Goal: Task Accomplishment & Management: Manage account settings

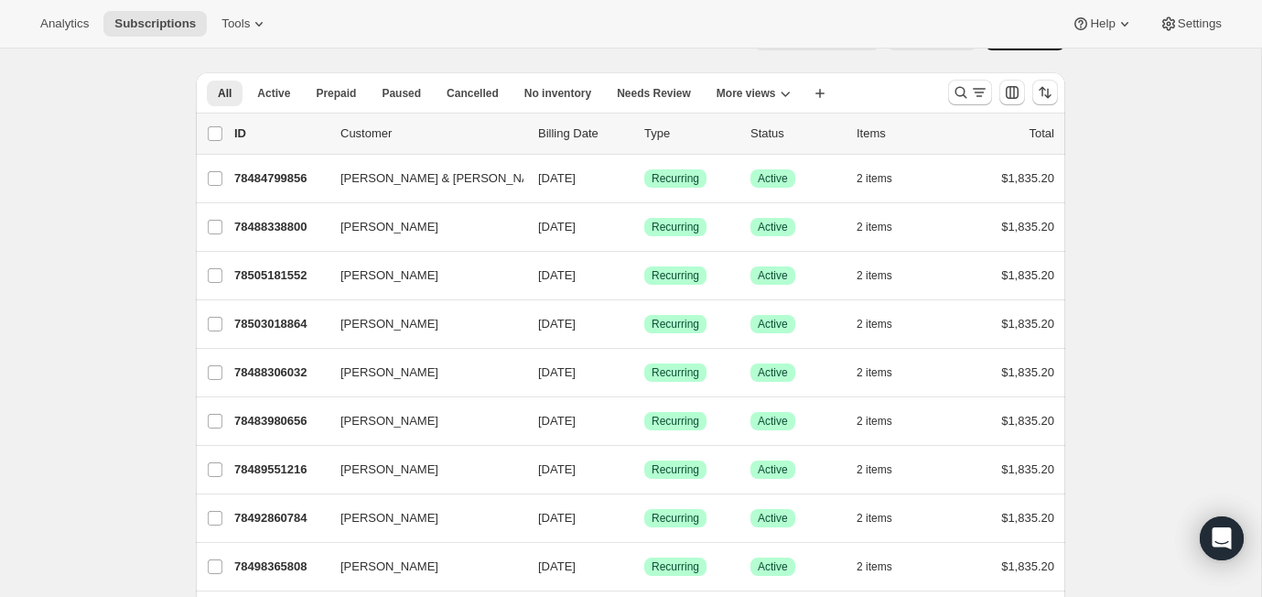
scroll to position [50, 0]
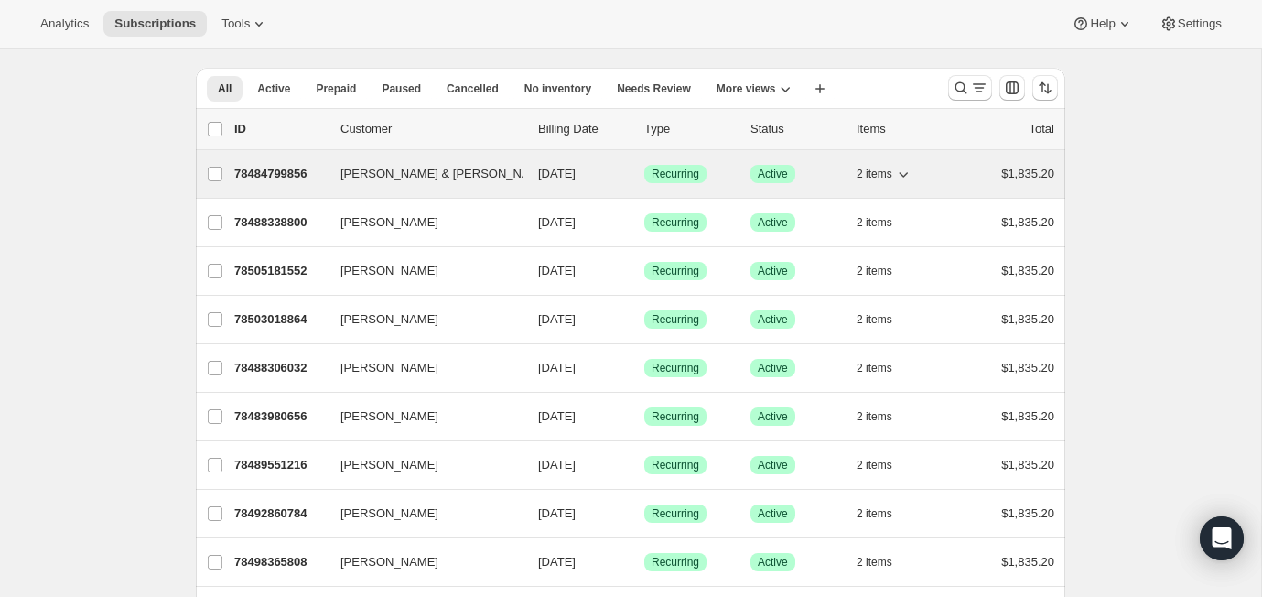
click at [289, 174] on p "78484799856" at bounding box center [280, 174] width 92 height 18
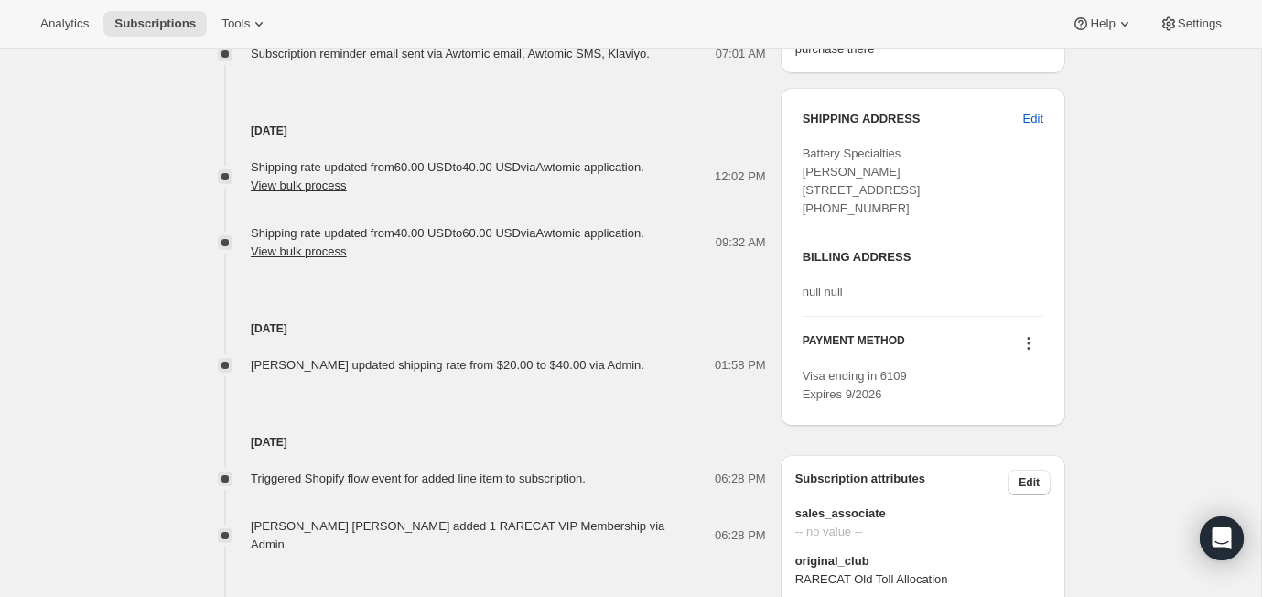
scroll to position [1011, 0]
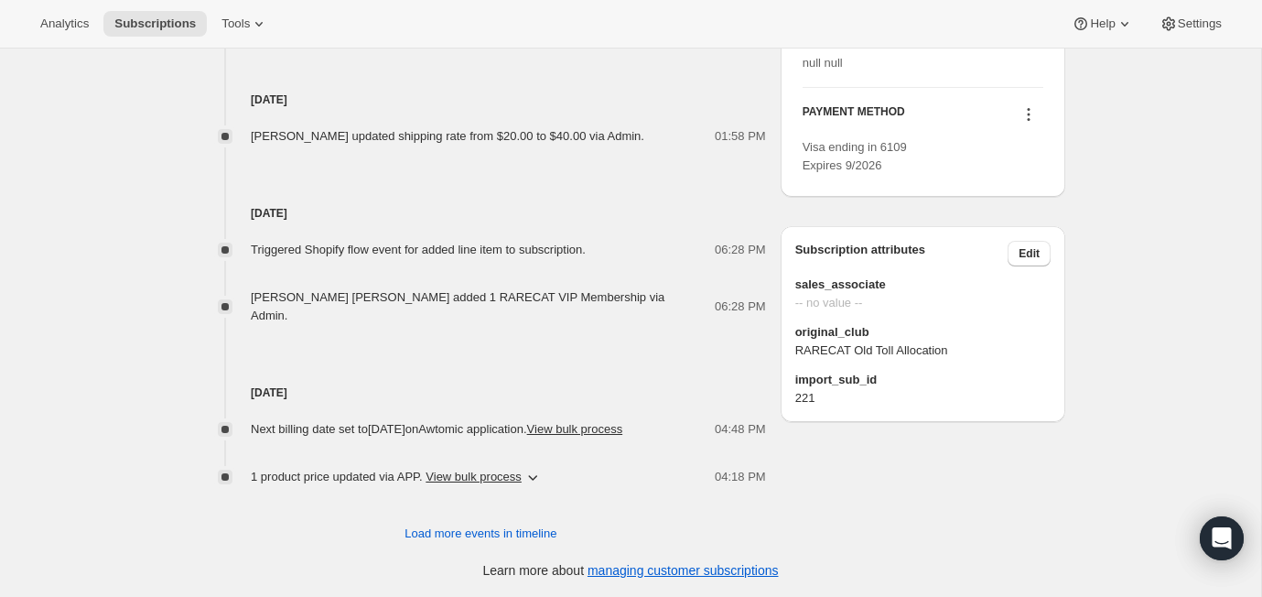
click at [1029, 124] on icon at bounding box center [1029, 114] width 18 height 18
click at [979, 259] on span "Add credit card" at bounding box center [1001, 265] width 80 height 14
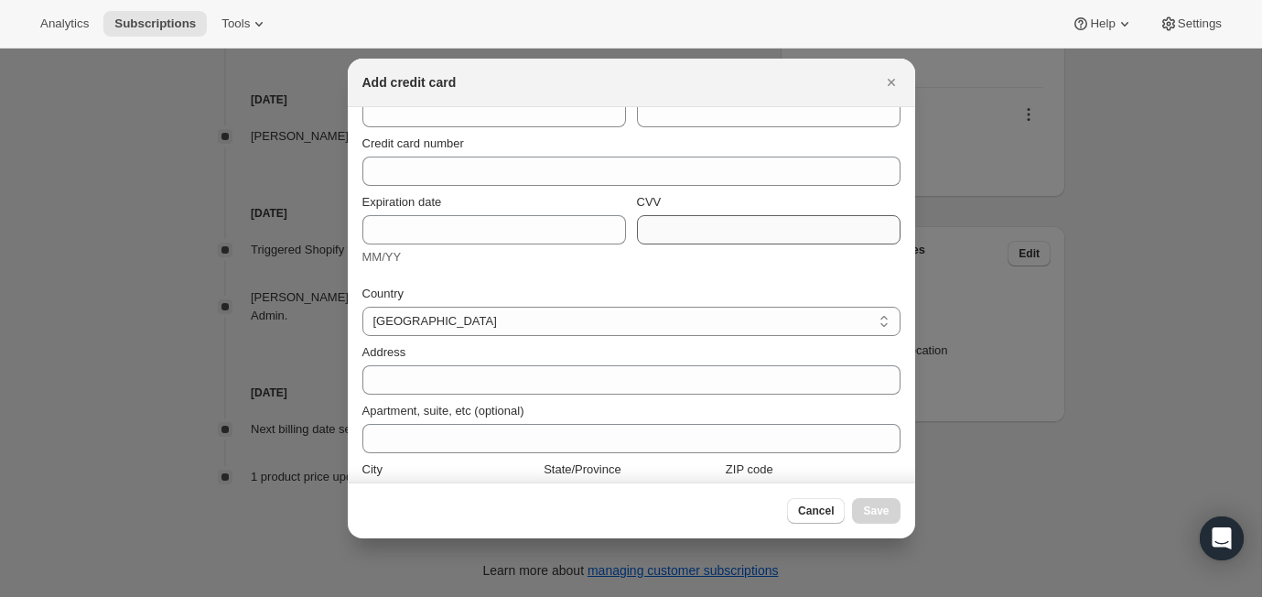
scroll to position [0, 0]
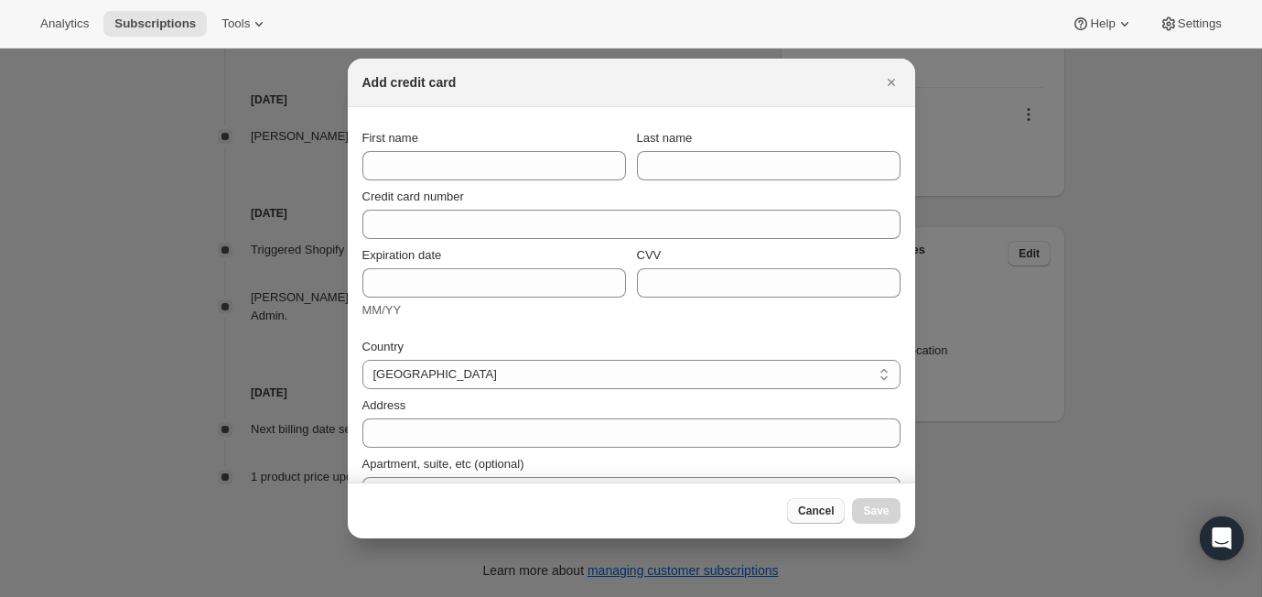
click at [820, 514] on span "Cancel" at bounding box center [816, 510] width 36 height 15
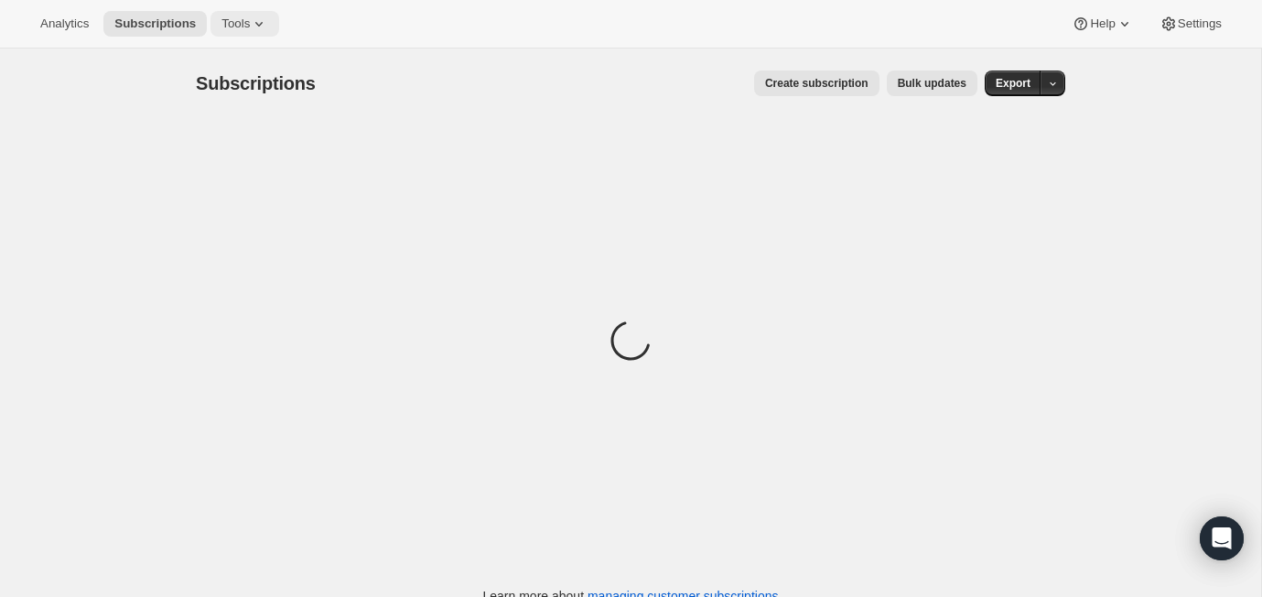
click at [250, 29] on span "Tools" at bounding box center [236, 23] width 28 height 15
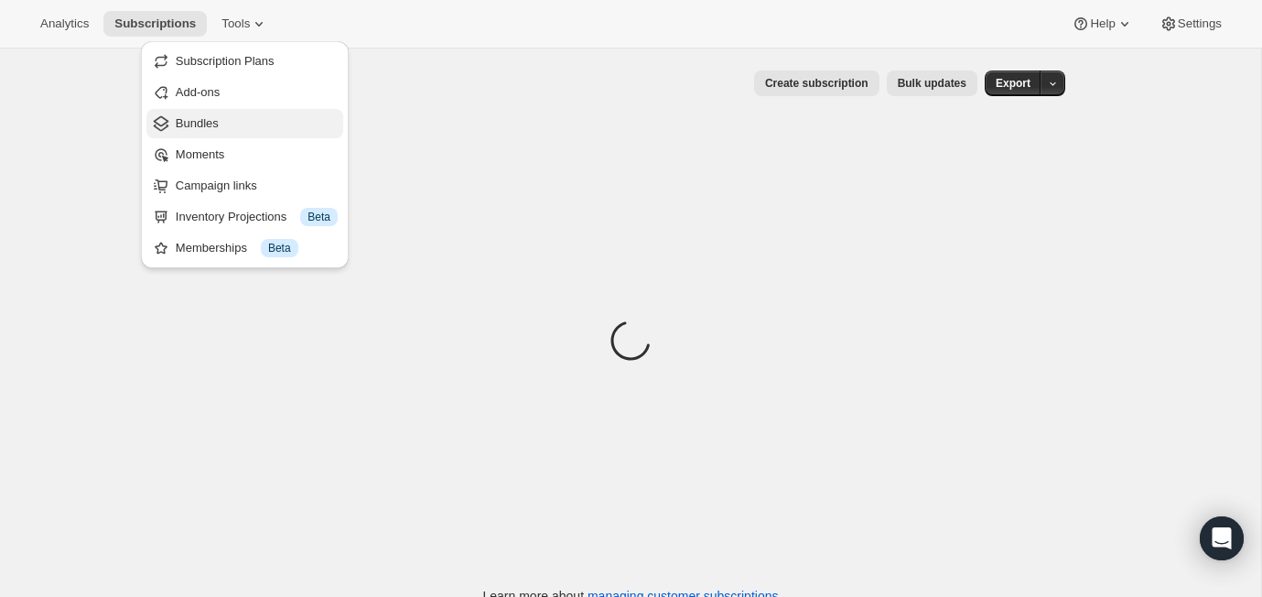
click at [203, 125] on span "Bundles" at bounding box center [197, 123] width 43 height 14
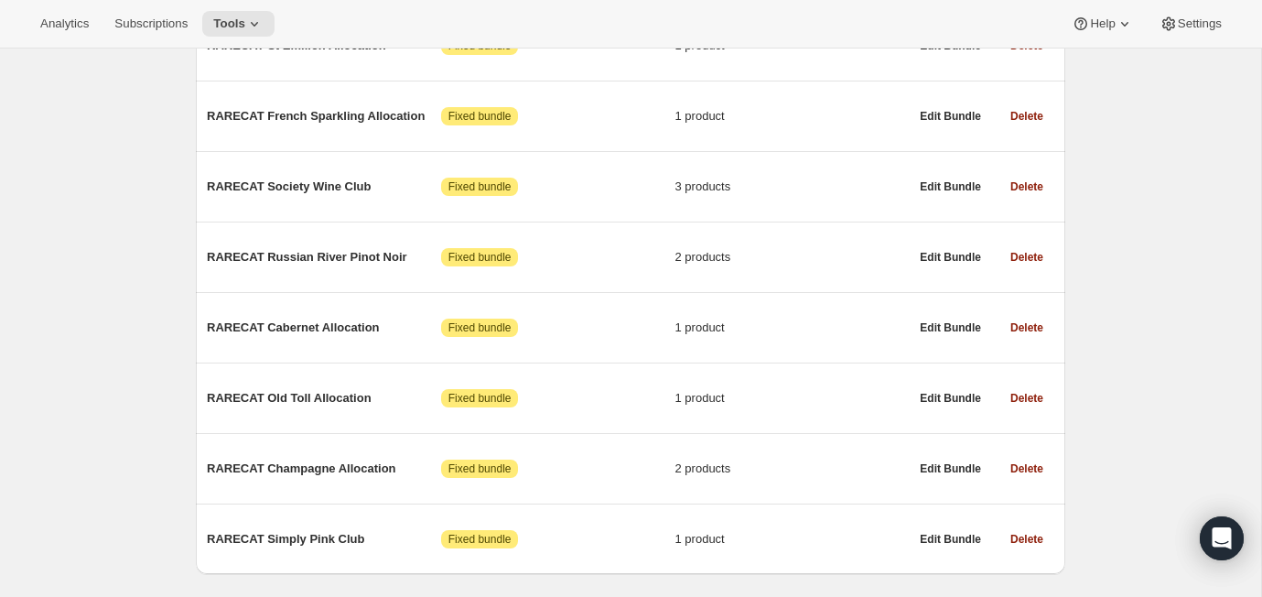
scroll to position [939, 0]
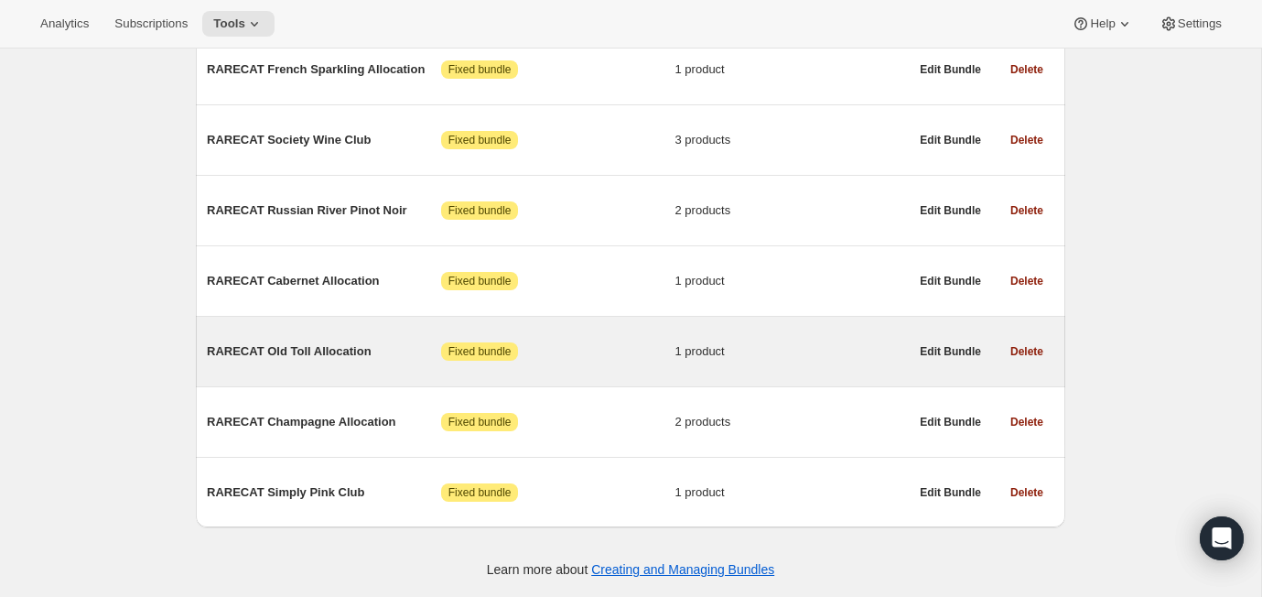
click at [312, 352] on span "RARECAT Old Toll Allocation" at bounding box center [324, 351] width 234 height 18
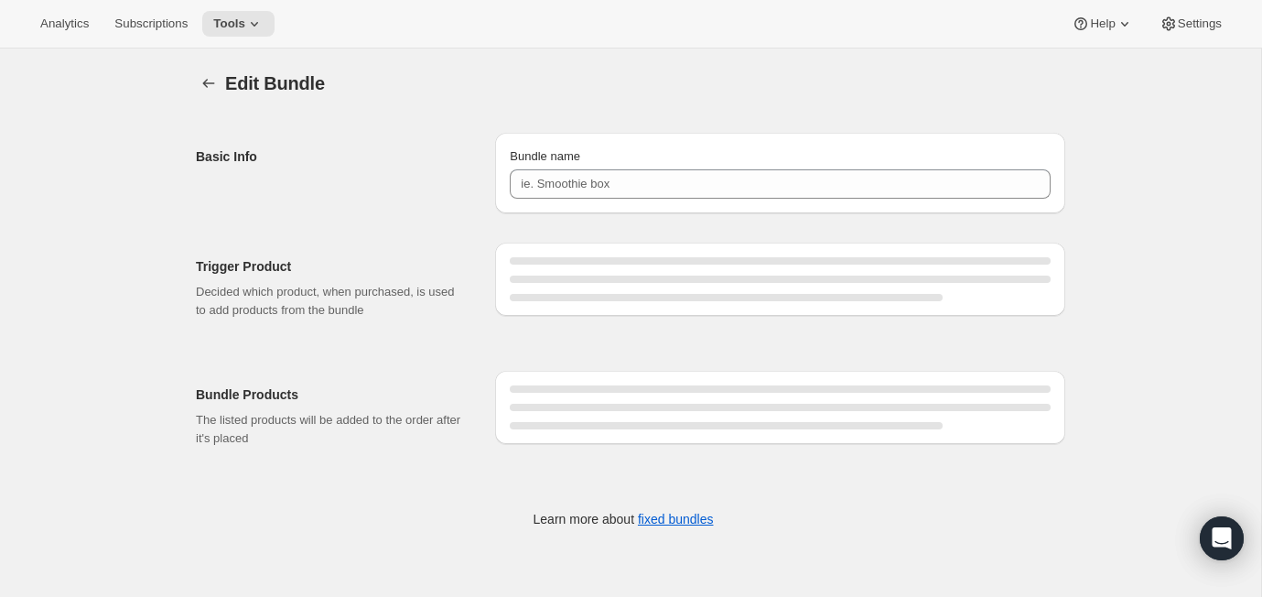
type input "RARECAT Old Toll Allocation"
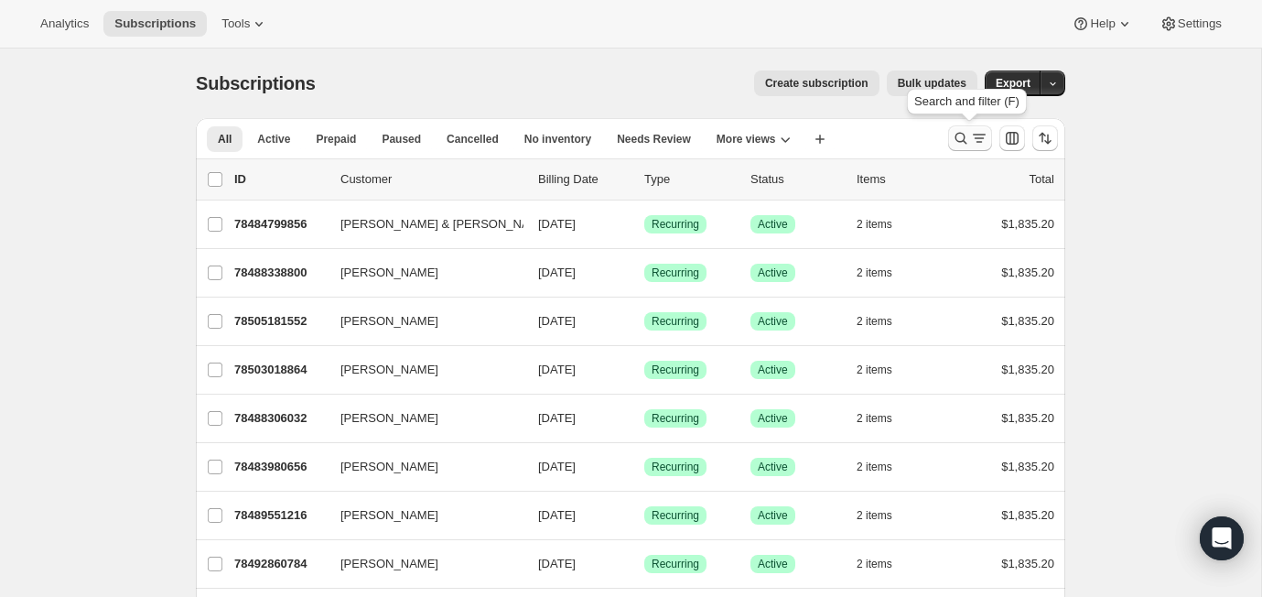
click at [960, 135] on icon "Search and filter results" at bounding box center [961, 138] width 18 height 18
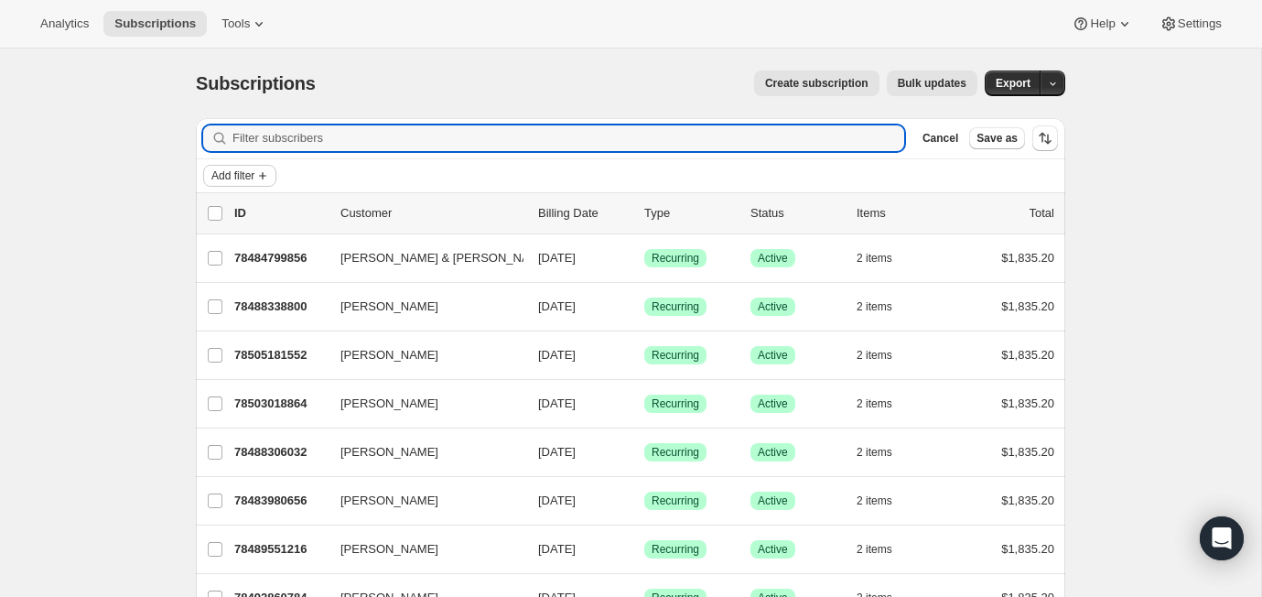
click at [233, 172] on span "Add filter" at bounding box center [232, 175] width 43 height 15
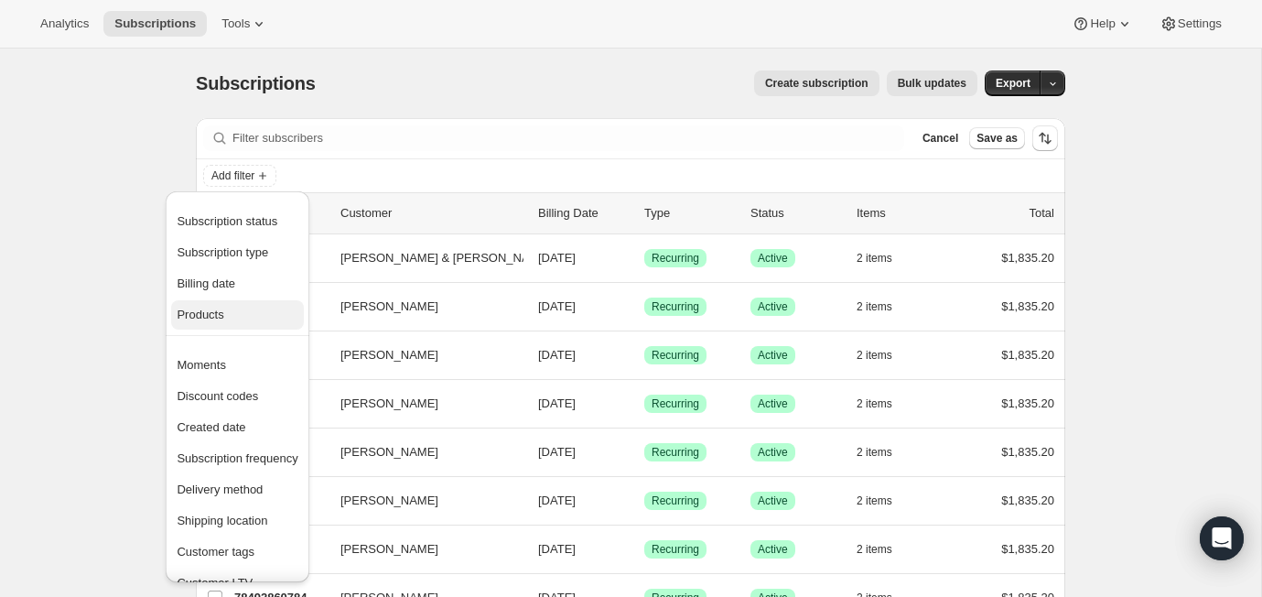
click at [221, 308] on span "Products" at bounding box center [200, 315] width 47 height 14
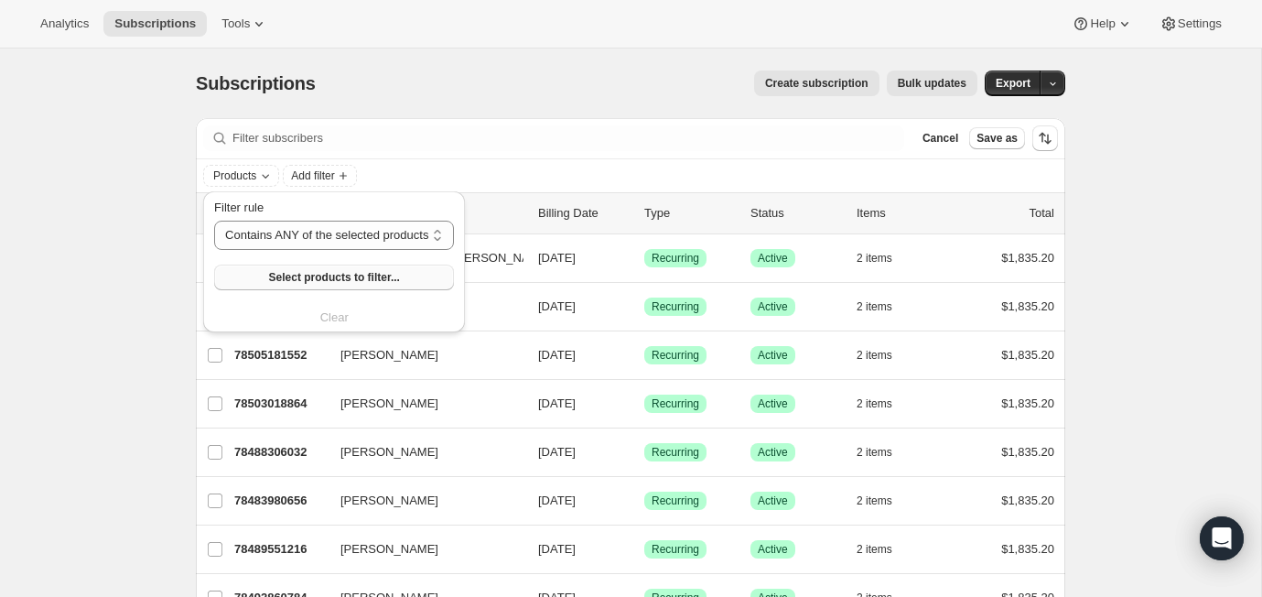
click at [283, 274] on span "Select products to filter..." at bounding box center [334, 277] width 131 height 15
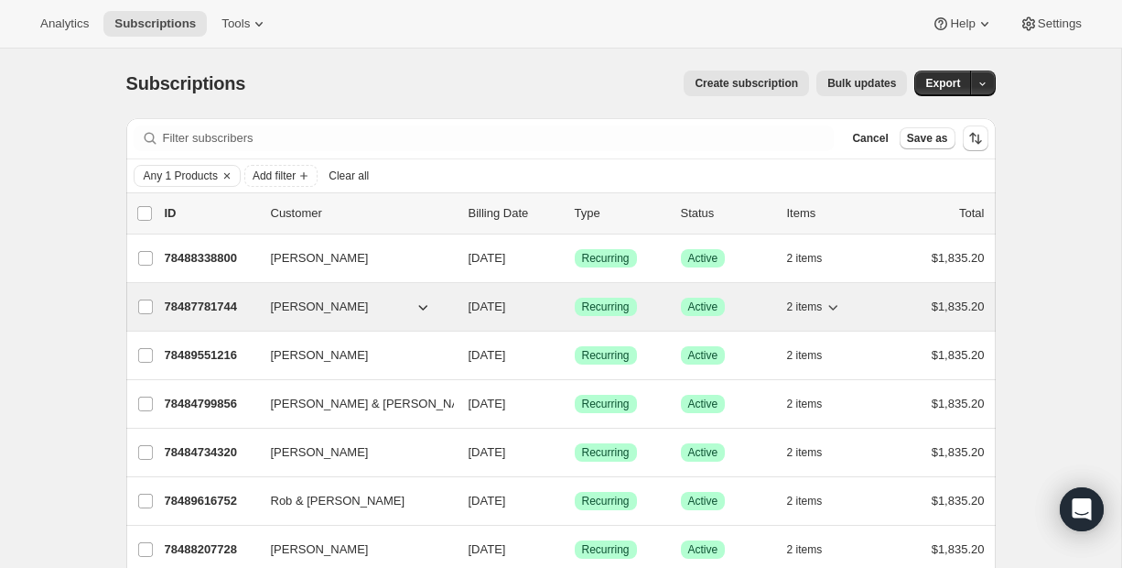
click at [209, 302] on p "78487781744" at bounding box center [211, 306] width 92 height 18
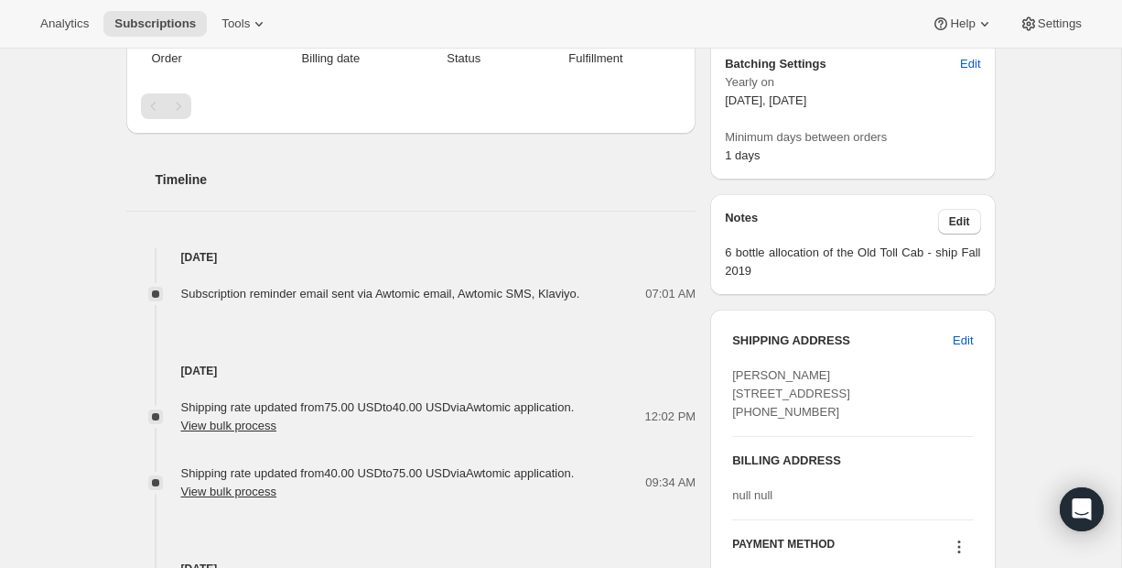
scroll to position [538, 0]
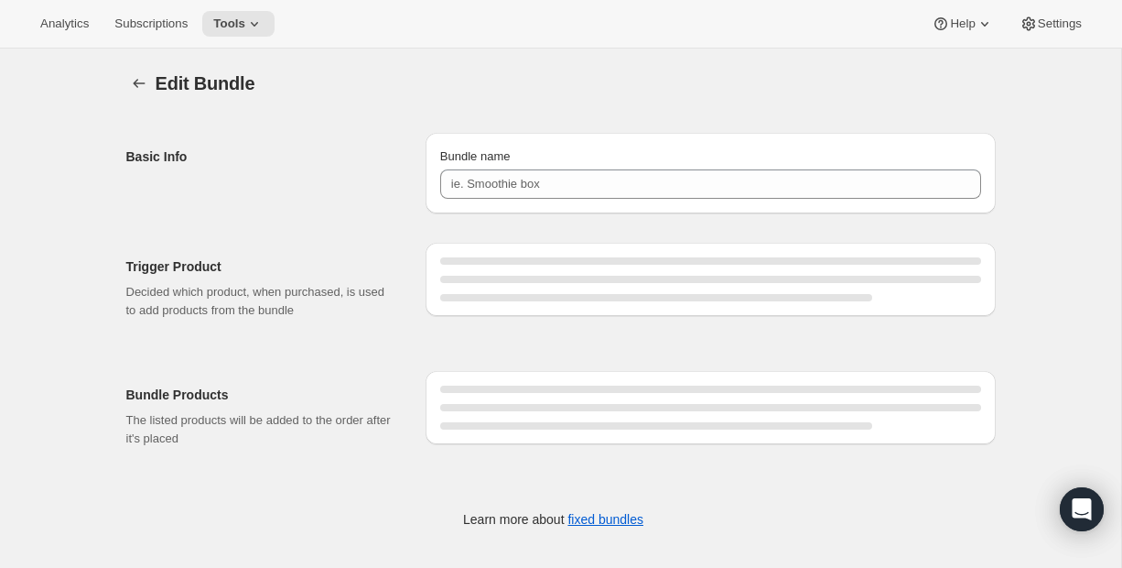
type input "RARECAT Old Toll Allocation"
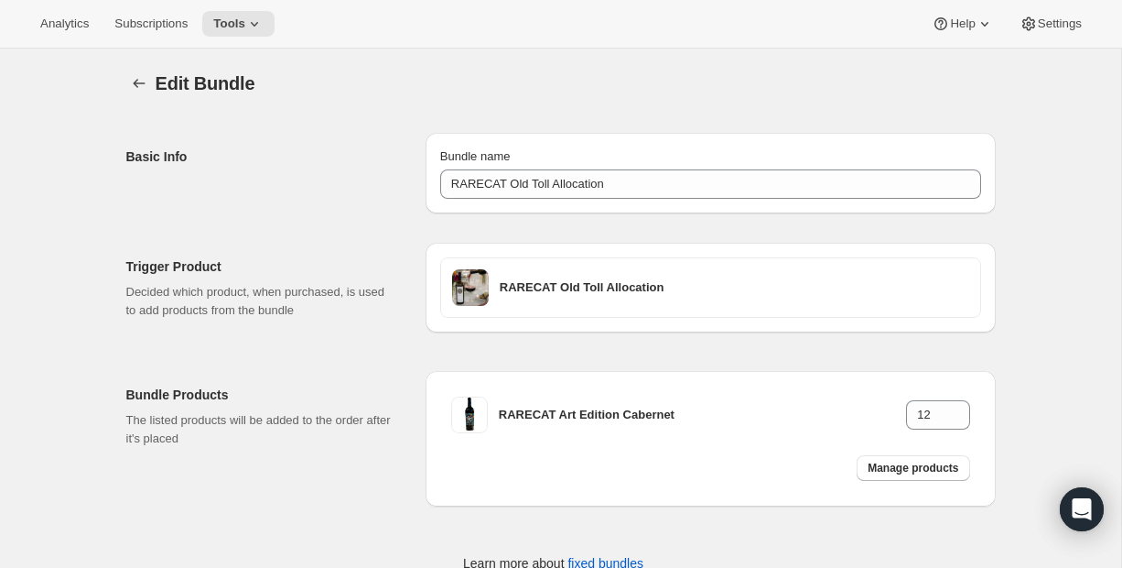
scroll to position [49, 0]
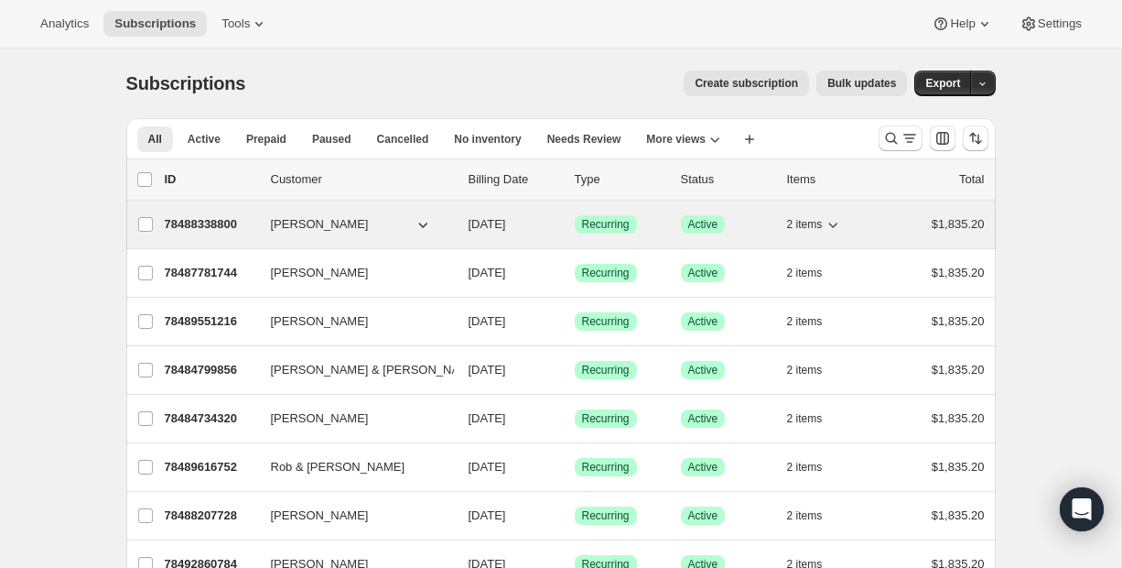
click at [206, 222] on p "78488338800" at bounding box center [211, 224] width 92 height 18
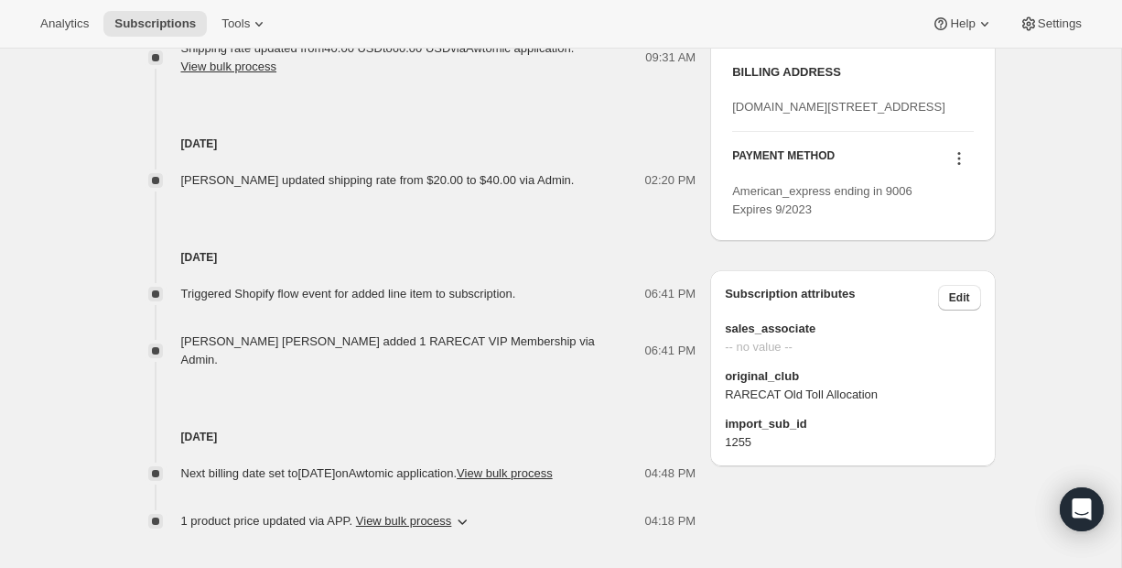
scroll to position [970, 0]
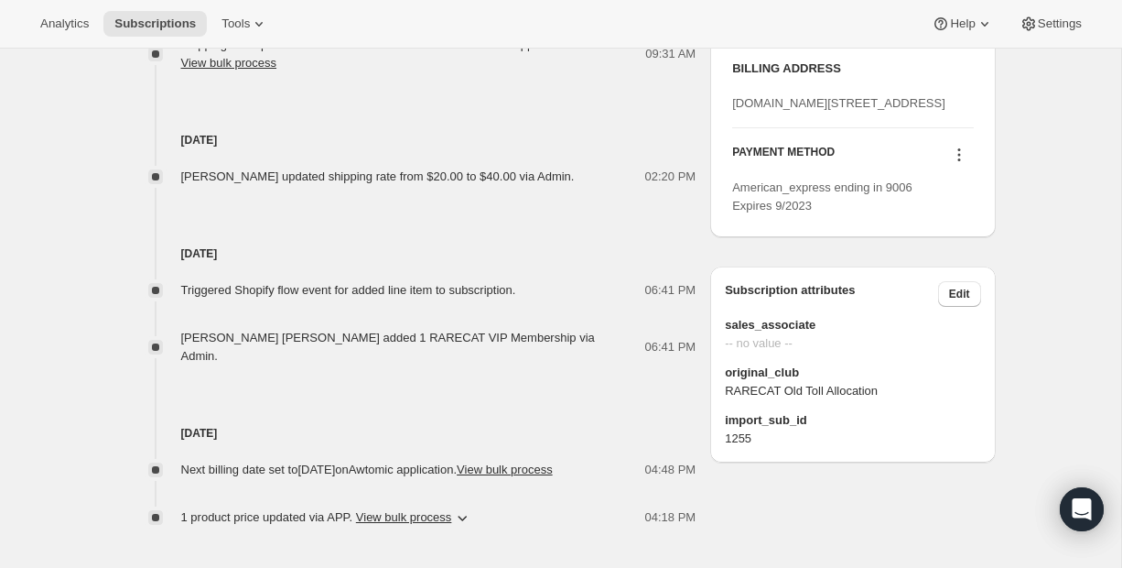
click at [963, 164] on icon at bounding box center [959, 155] width 18 height 18
click at [934, 319] on span "Add credit card" at bounding box center [931, 324] width 80 height 14
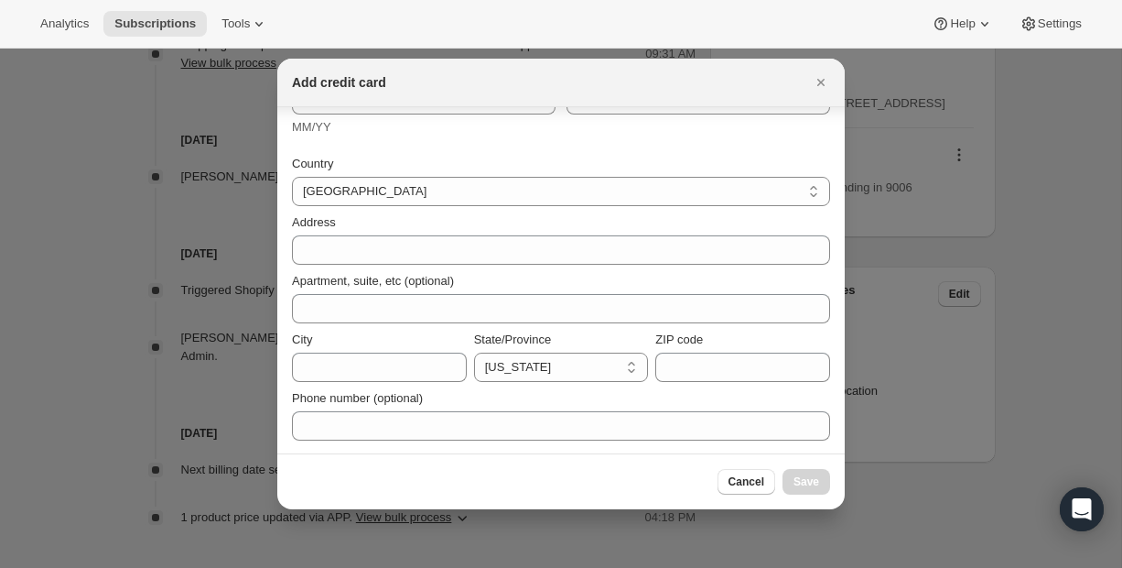
scroll to position [0, 0]
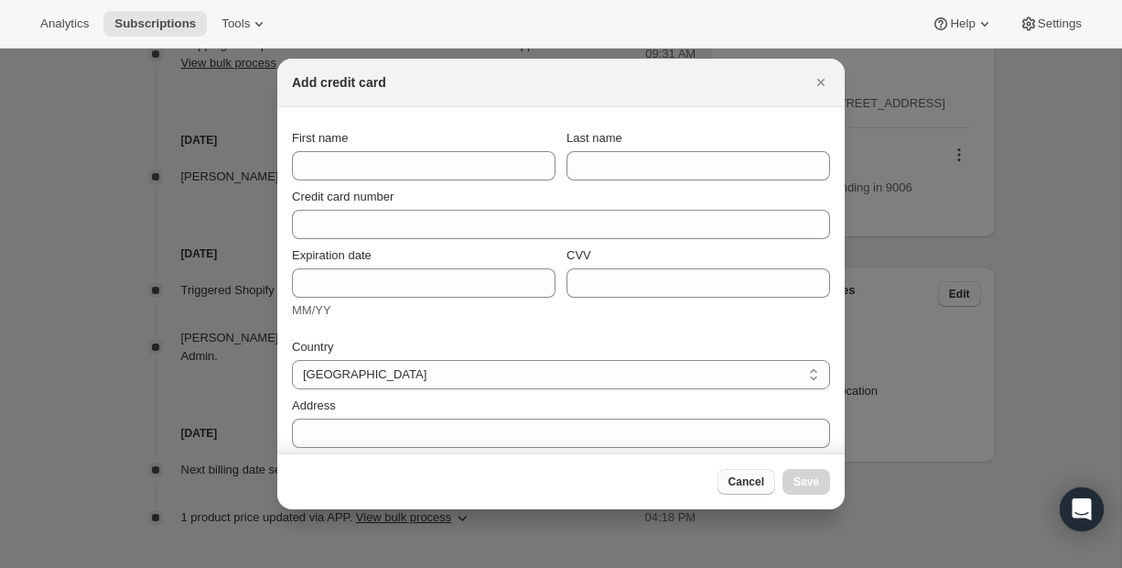
click at [745, 482] on span "Cancel" at bounding box center [747, 481] width 36 height 15
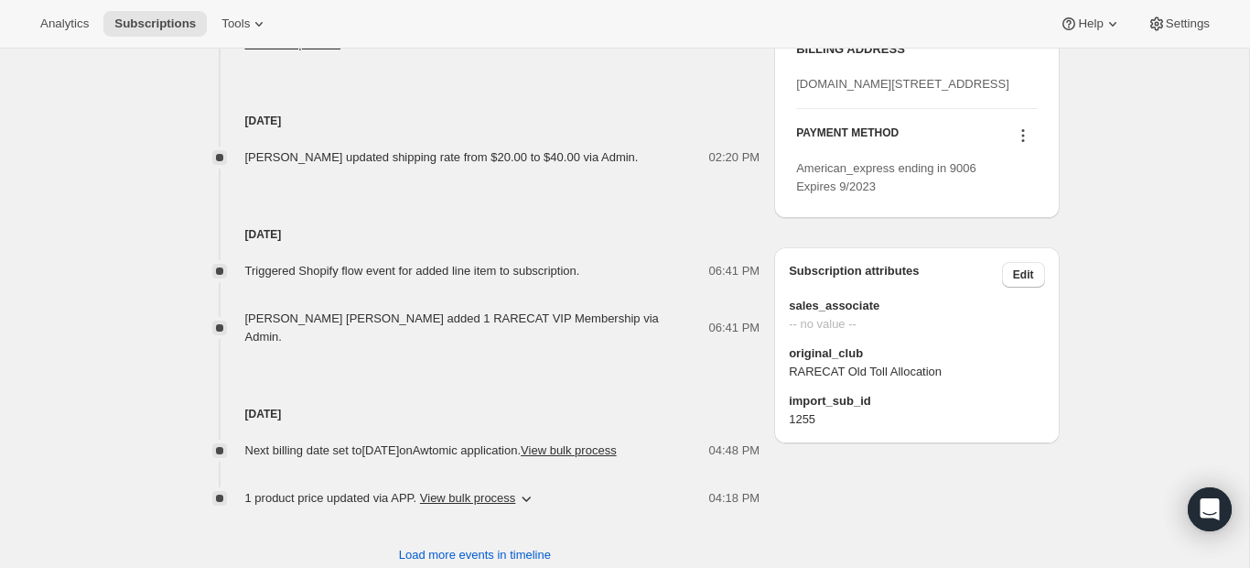
scroll to position [978, 0]
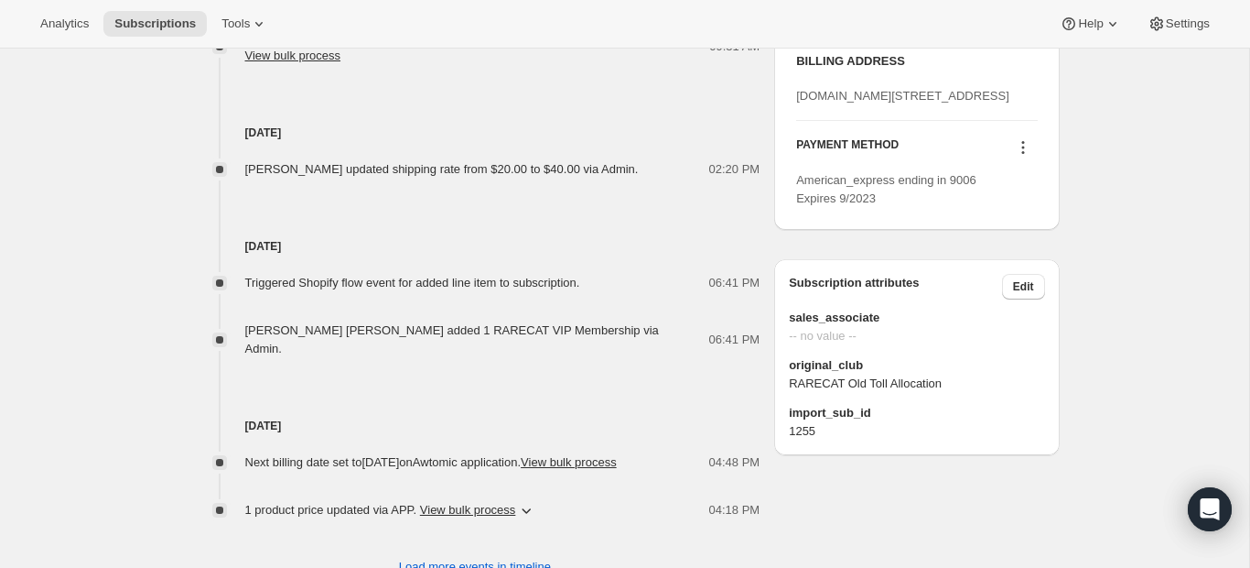
click at [1020, 157] on icon at bounding box center [1023, 147] width 18 height 18
click at [1017, 319] on span "Add credit card" at bounding box center [995, 316] width 80 height 14
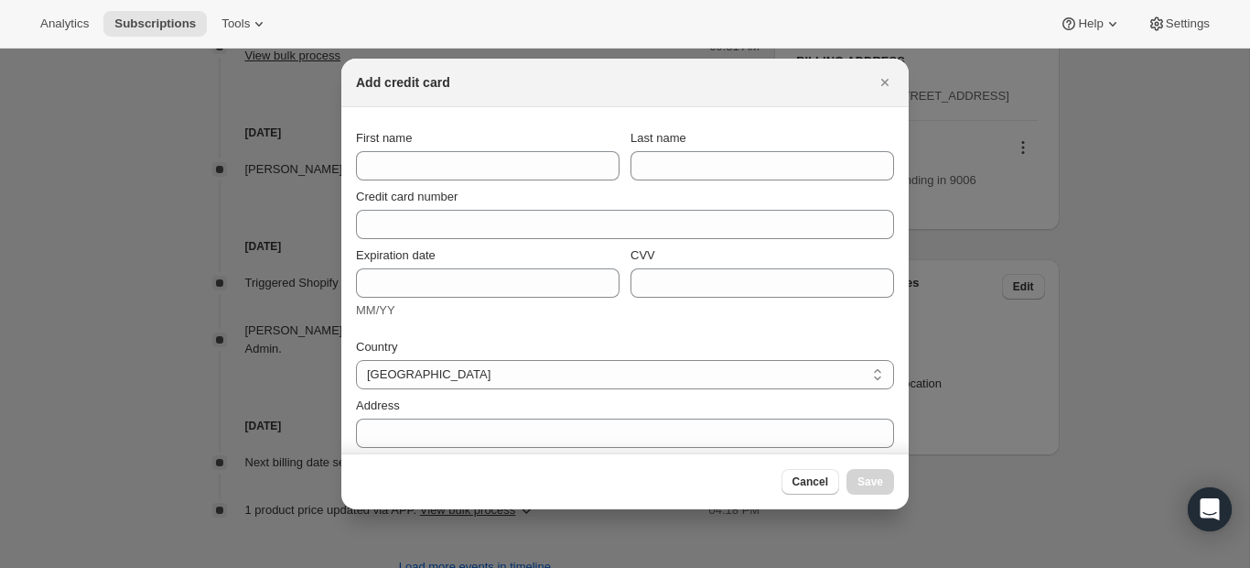
scroll to position [0, 0]
click at [813, 481] on span "Cancel" at bounding box center [811, 481] width 36 height 15
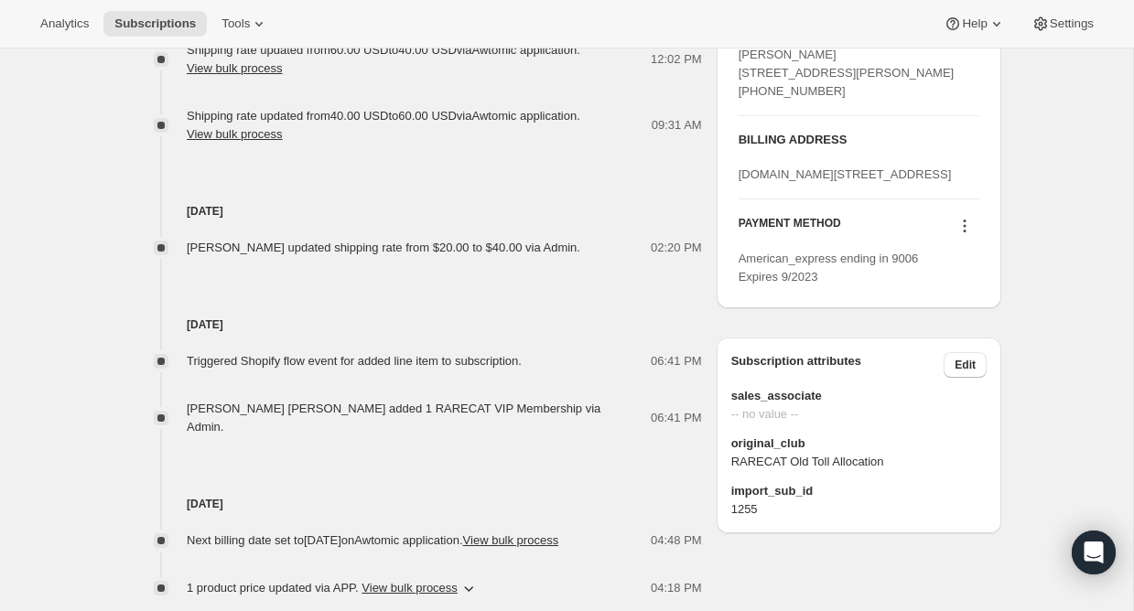
scroll to position [996, 0]
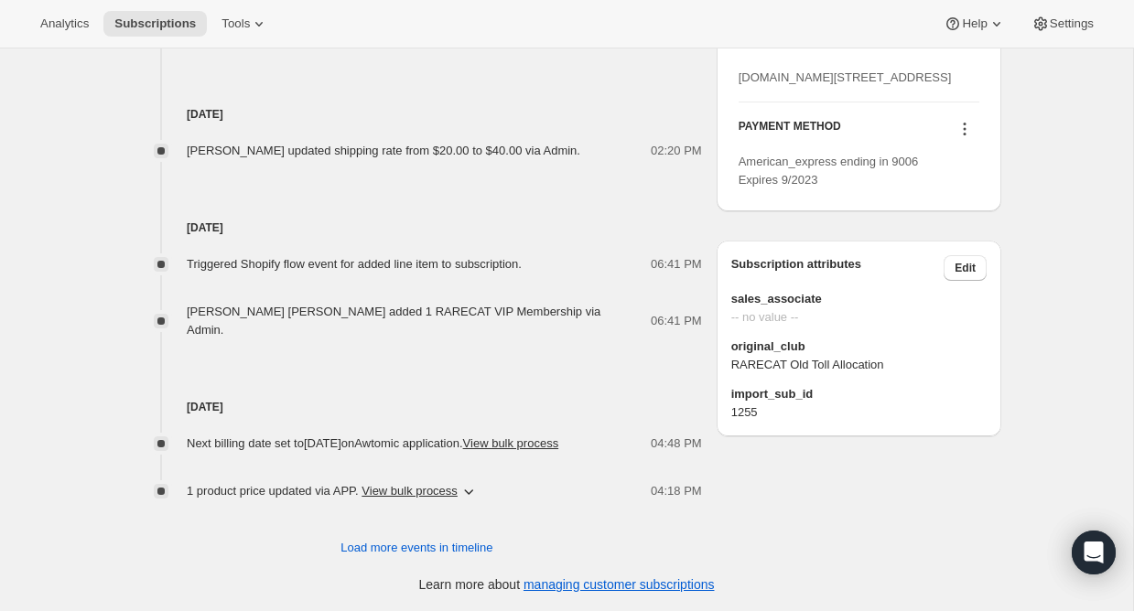
click at [968, 138] on icon at bounding box center [965, 129] width 18 height 18
click at [947, 291] on span "Add credit card" at bounding box center [937, 298] width 80 height 14
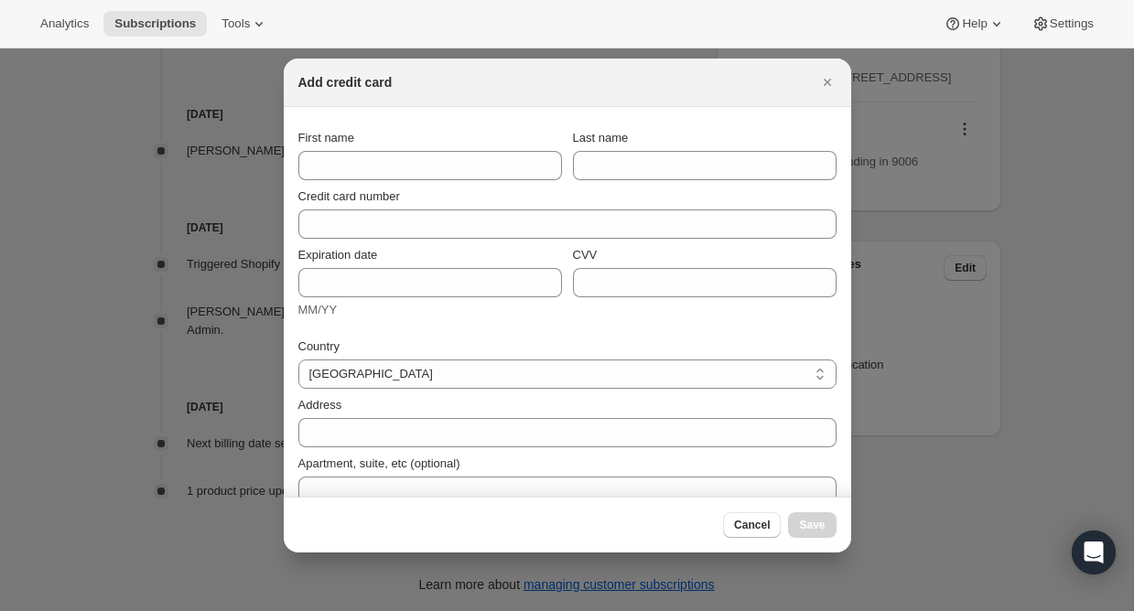
click at [1025, 229] on div at bounding box center [567, 305] width 1134 height 611
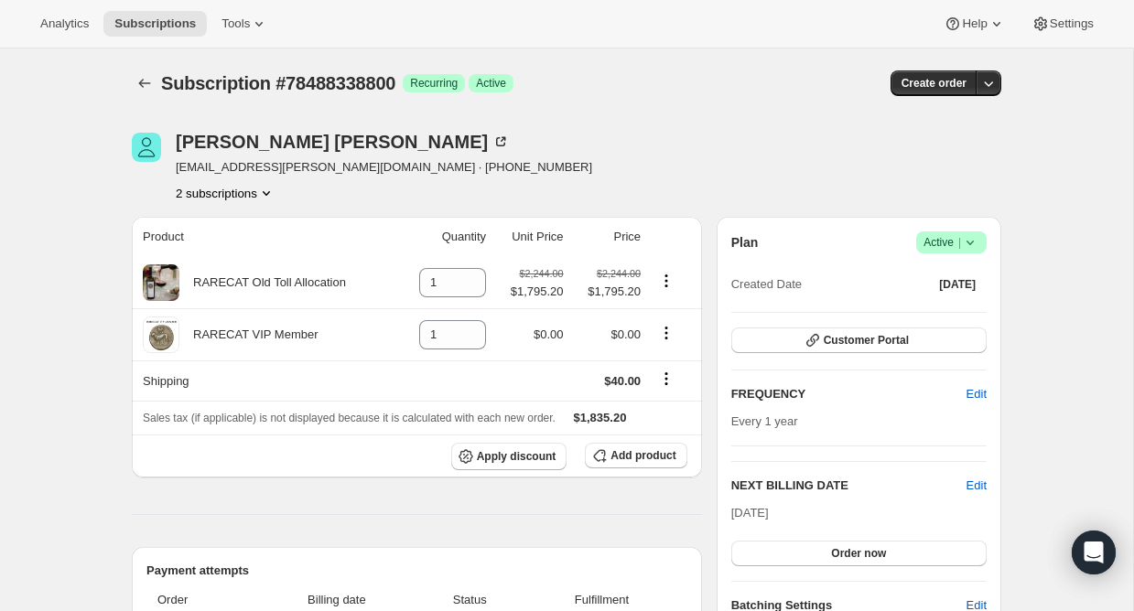
scroll to position [996, 0]
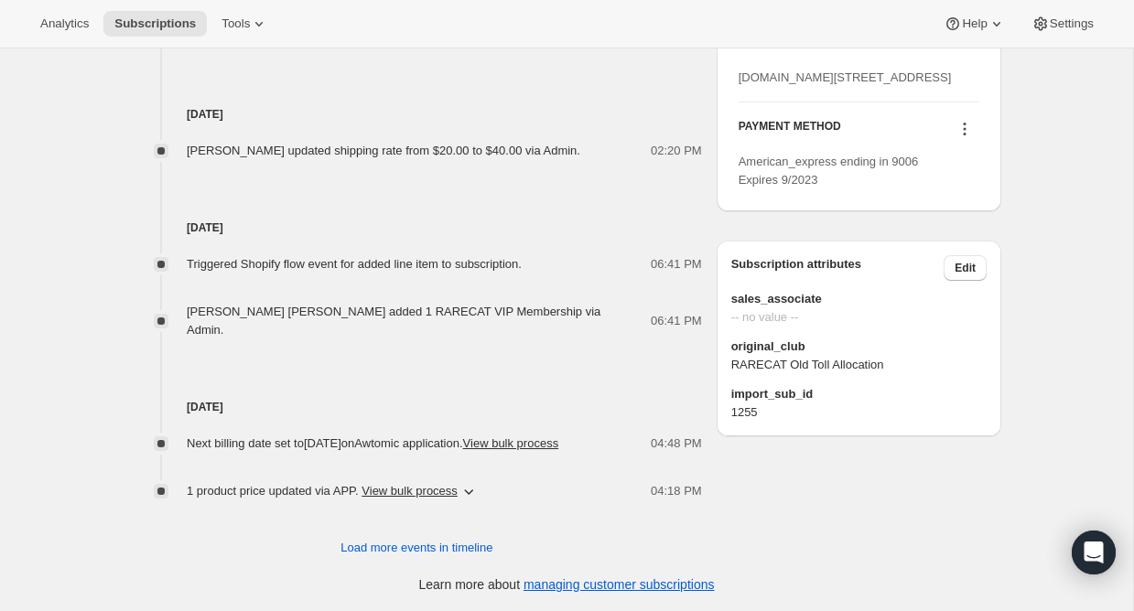
click at [963, 138] on icon at bounding box center [965, 129] width 18 height 18
click at [970, 294] on span "Add credit card" at bounding box center [937, 298] width 80 height 14
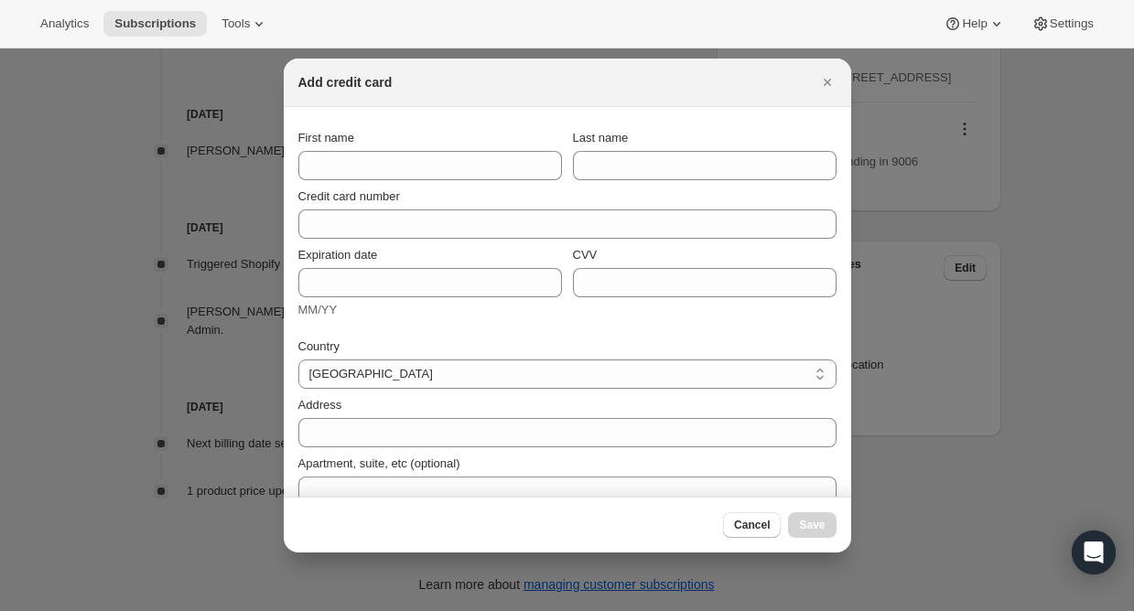
scroll to position [0, 0]
click at [1061, 285] on div at bounding box center [567, 305] width 1134 height 611
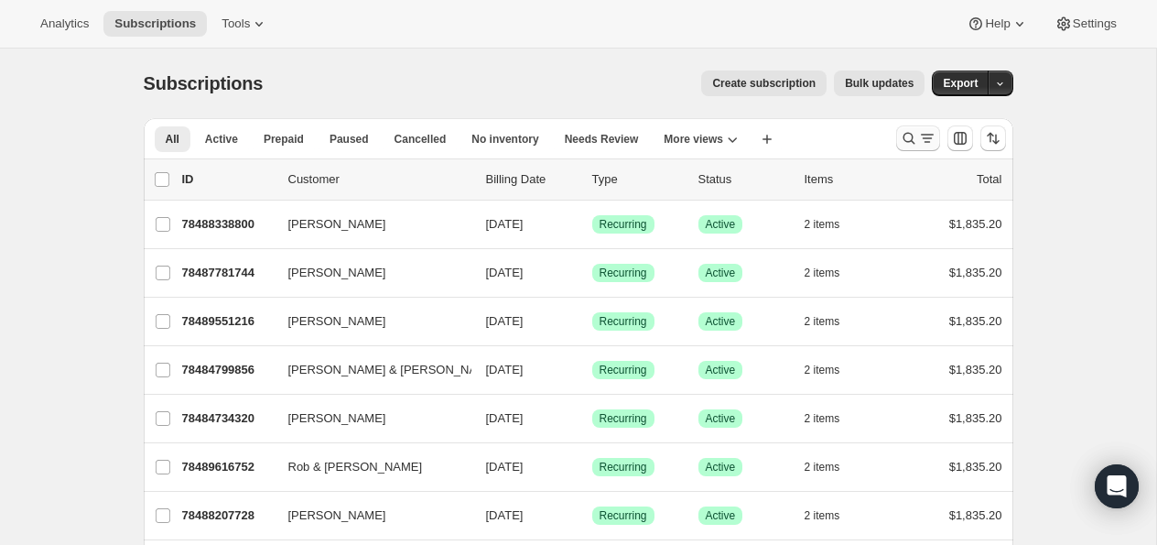
click at [912, 133] on icon "Search and filter results" at bounding box center [909, 138] width 18 height 18
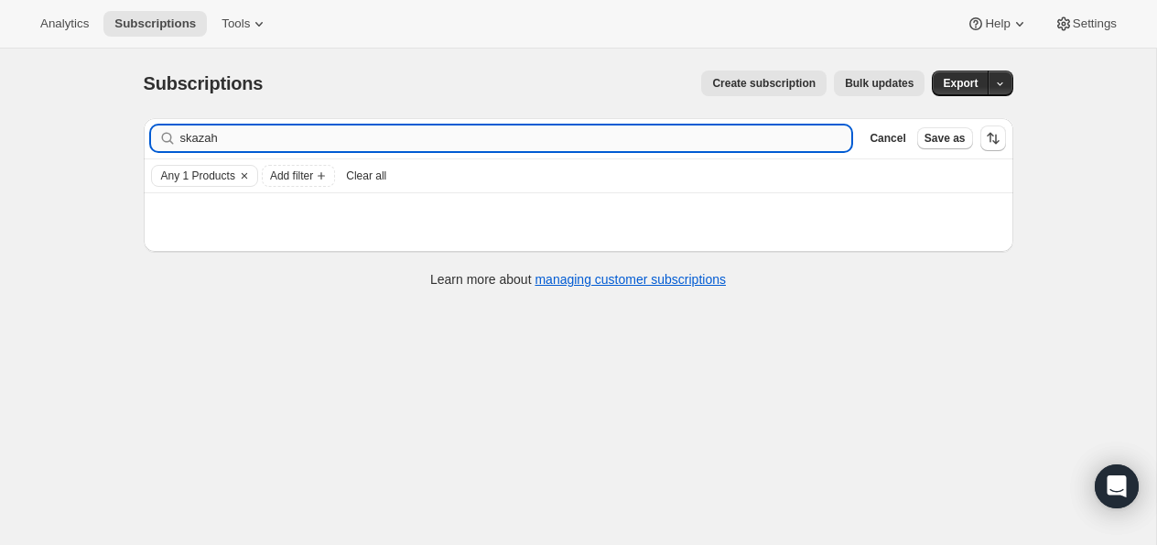
type input "skazah"
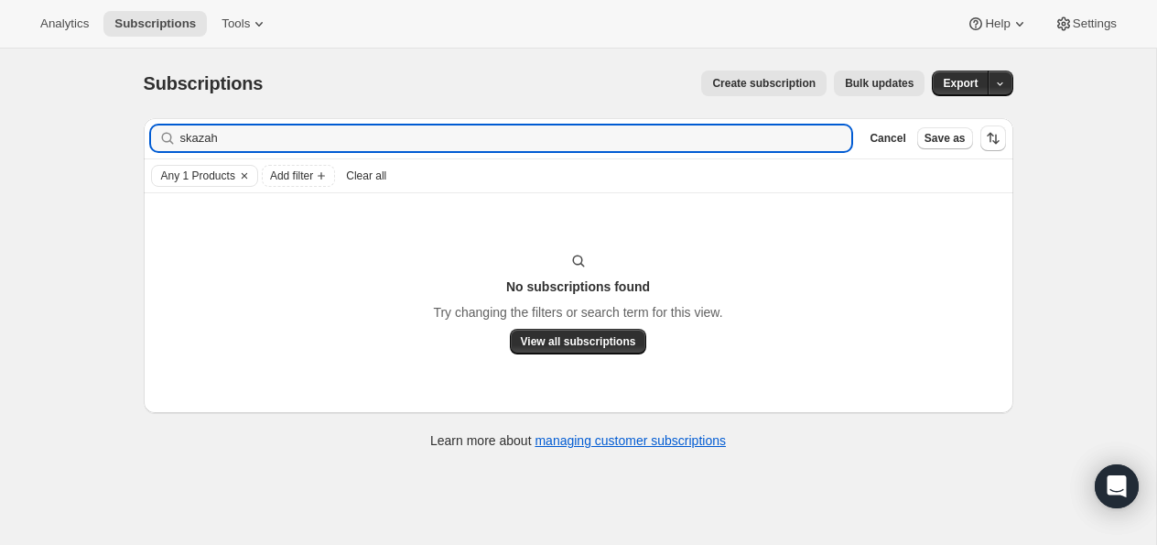
drag, startPoint x: 222, startPoint y: 138, endPoint x: 110, endPoint y: 138, distance: 112.6
click at [110, 138] on div "Subscriptions. This page is ready Subscriptions Create subscription Bulk update…" at bounding box center [578, 321] width 1156 height 545
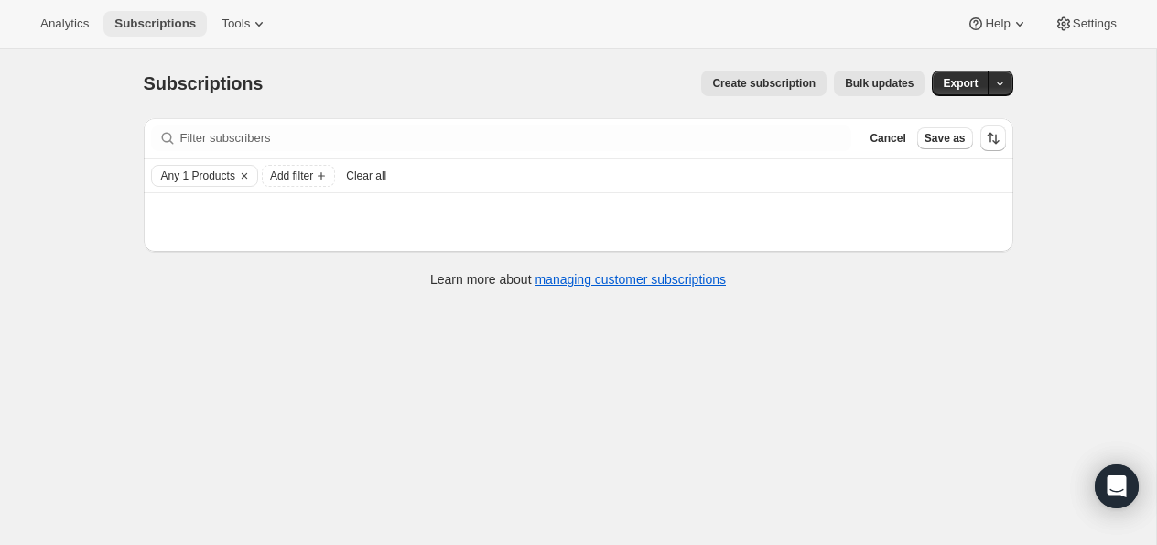
click at [143, 20] on span "Subscriptions" at bounding box center [154, 23] width 81 height 15
click at [173, 24] on span "Subscriptions" at bounding box center [154, 23] width 81 height 15
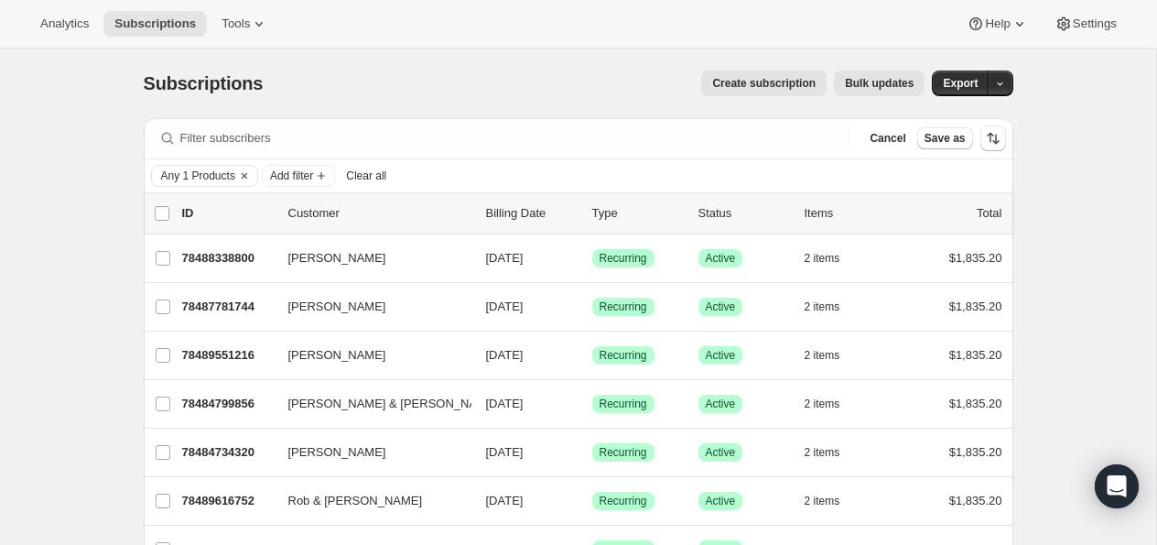
click at [164, 139] on icon at bounding box center [167, 138] width 18 height 18
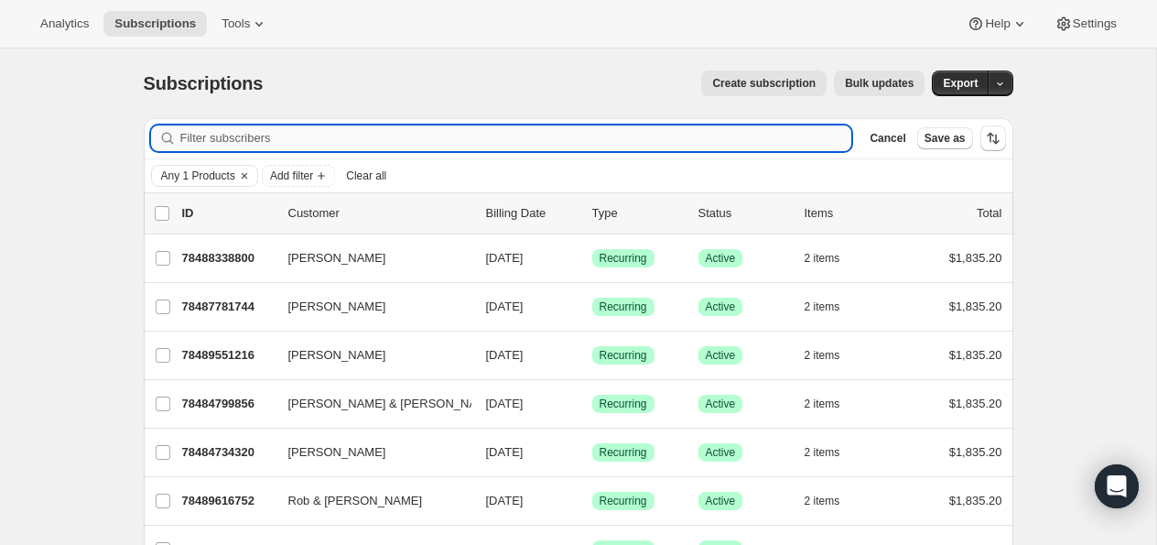
click at [213, 141] on input "Filter subscribers" at bounding box center [516, 138] width 672 height 26
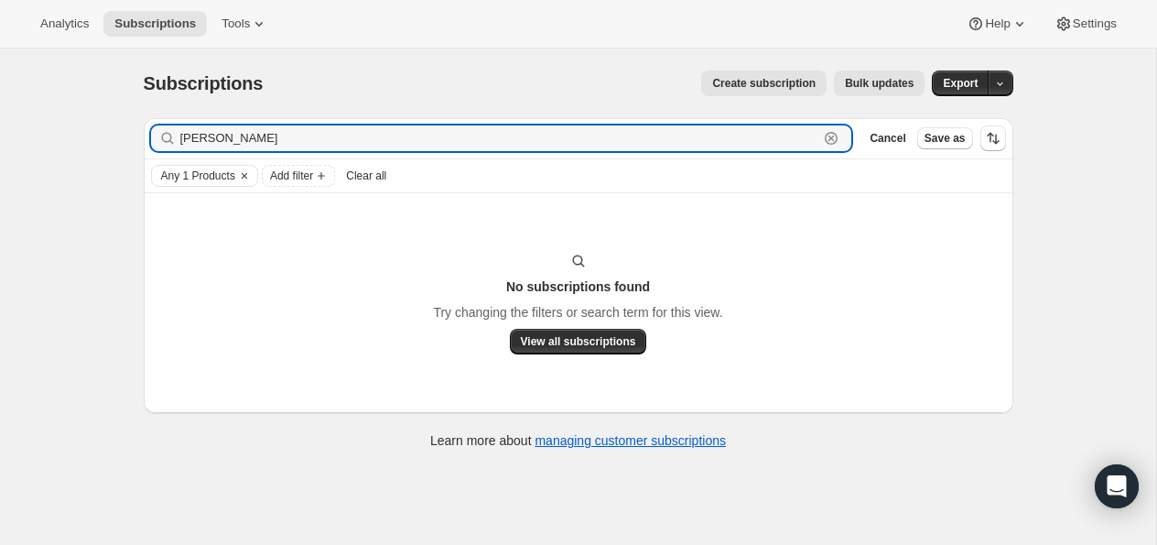
drag, startPoint x: 270, startPoint y: 141, endPoint x: 135, endPoint y: 128, distance: 135.2
click at [135, 128] on div "Filter subscribers sharon harris Clear Cancel Save as Any 1 Products Add filter…" at bounding box center [571, 285] width 884 height 364
type input "skazanh"
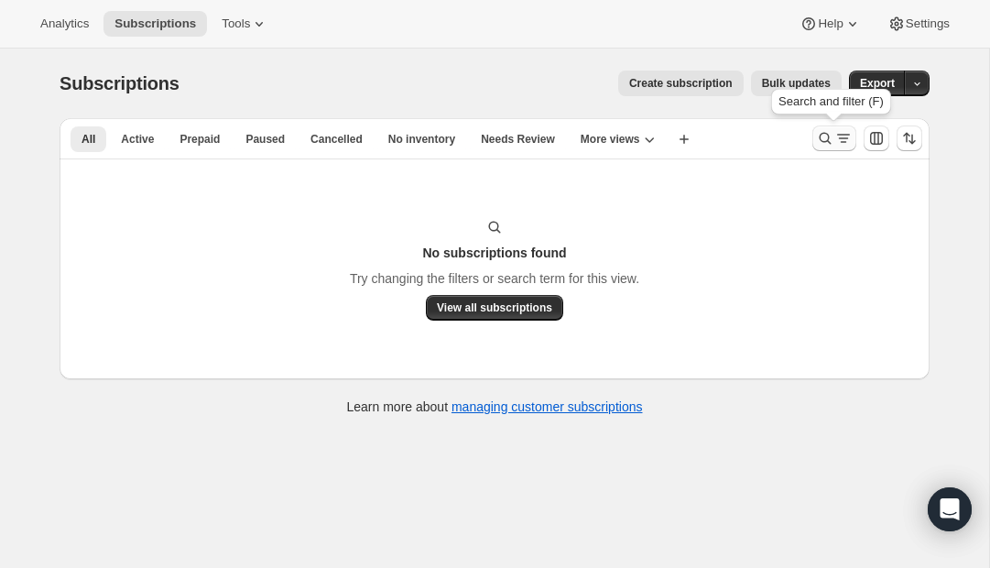
click at [828, 133] on icon "Search and filter results" at bounding box center [825, 138] width 18 height 18
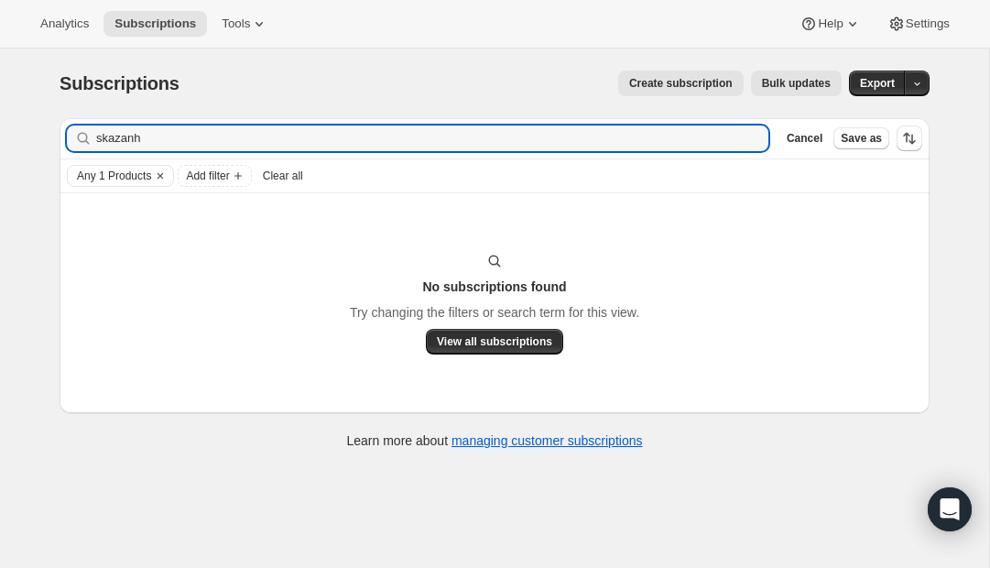
drag, startPoint x: 155, startPoint y: 137, endPoint x: -13, endPoint y: 151, distance: 168.1
click at [0, 151] on html "Analytics Subscriptions Tools Help Settings Skip to content Subscriptions. This…" at bounding box center [495, 284] width 990 height 568
drag, startPoint x: 176, startPoint y: 136, endPoint x: 21, endPoint y: 133, distance: 154.7
click at [21, 133] on div "Subscriptions. This page is ready Subscriptions Create subscription Bulk update…" at bounding box center [494, 333] width 989 height 568
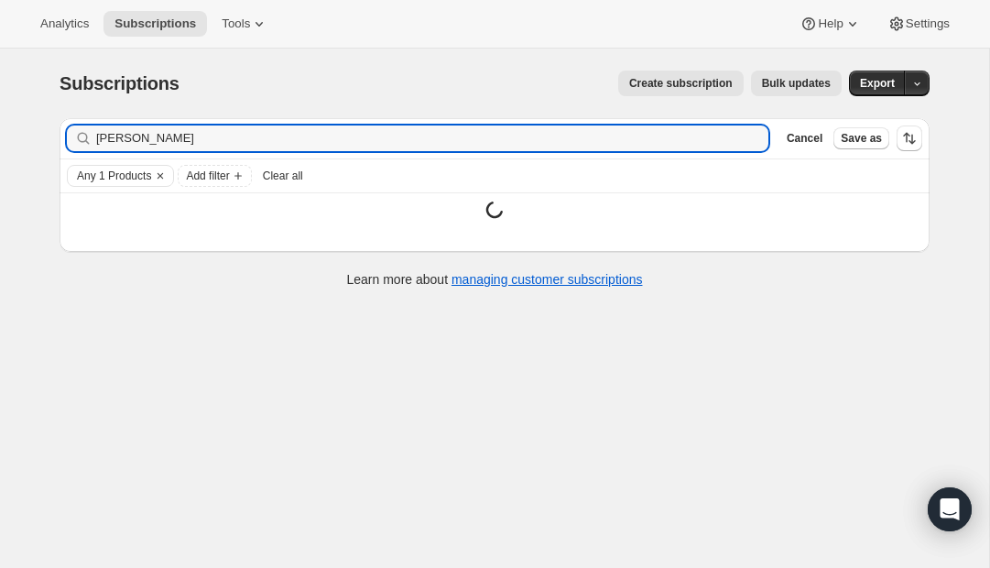
type input "[PERSON_NAME]"
click at [303, 176] on span "Clear all" at bounding box center [283, 175] width 40 height 15
click at [191, 135] on input "Filter subscribers" at bounding box center [432, 138] width 672 height 26
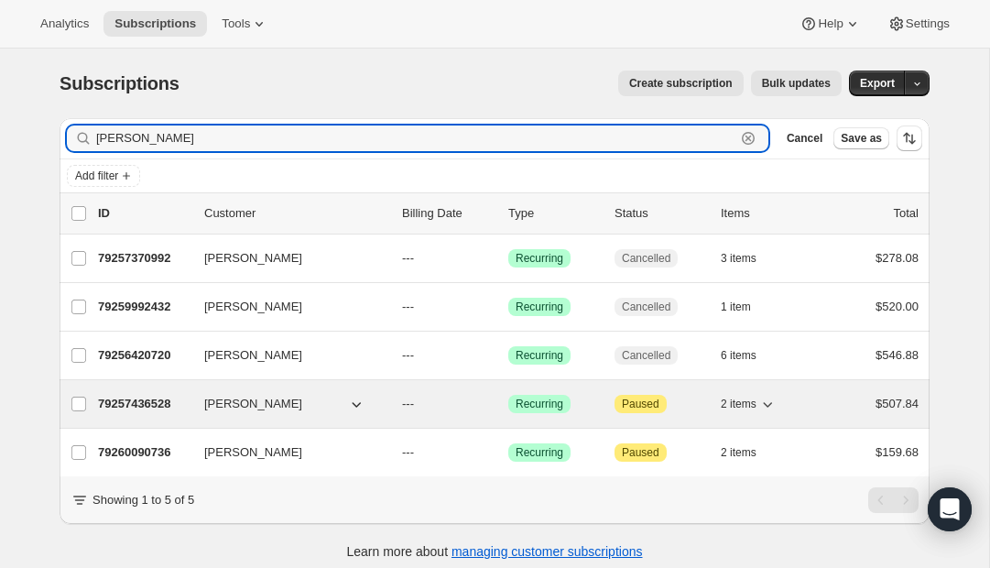
type input "[PERSON_NAME]"
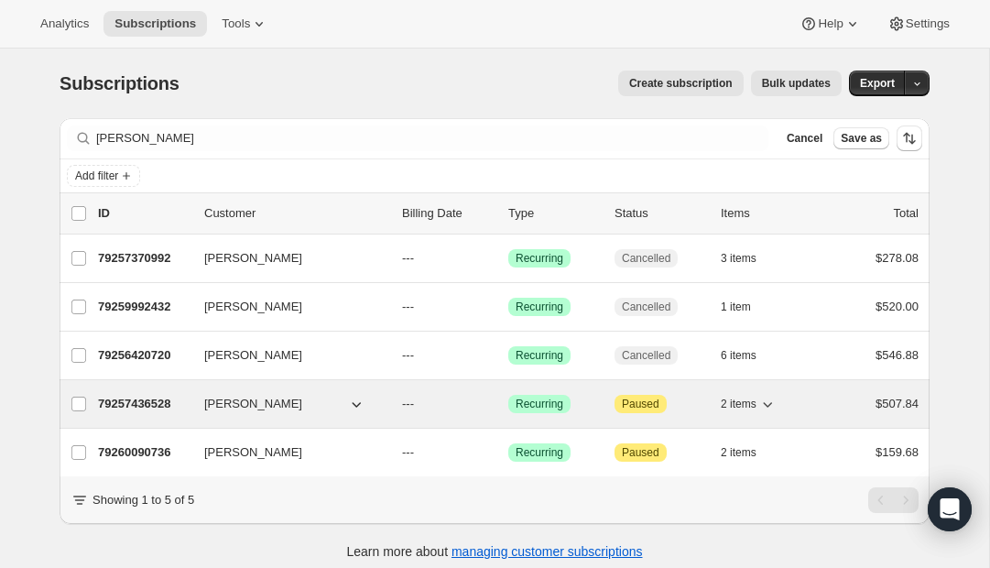
click at [133, 401] on p "79257436528" at bounding box center [144, 404] width 92 height 18
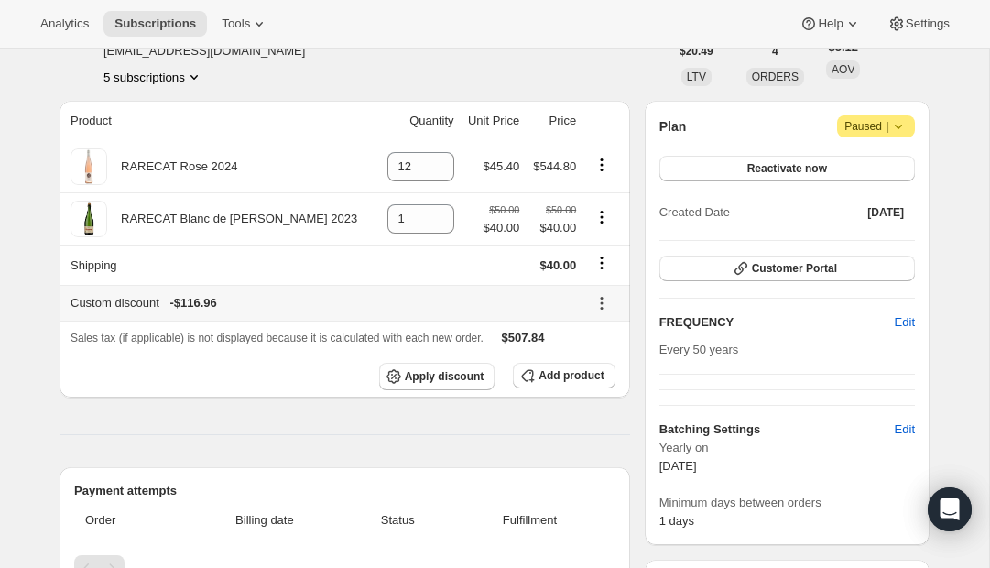
scroll to position [119, 0]
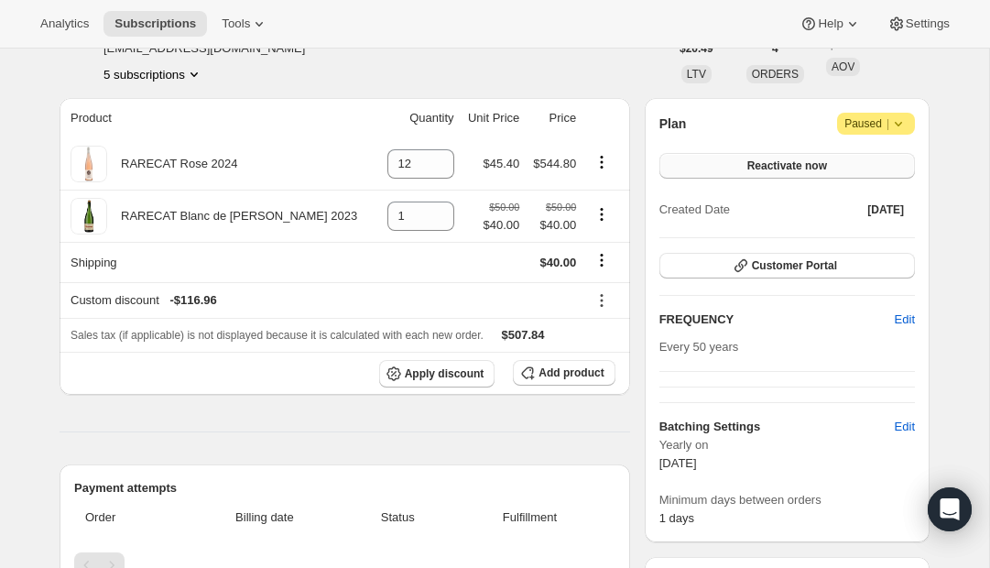
click at [806, 165] on span "Reactivate now" at bounding box center [787, 165] width 80 height 15
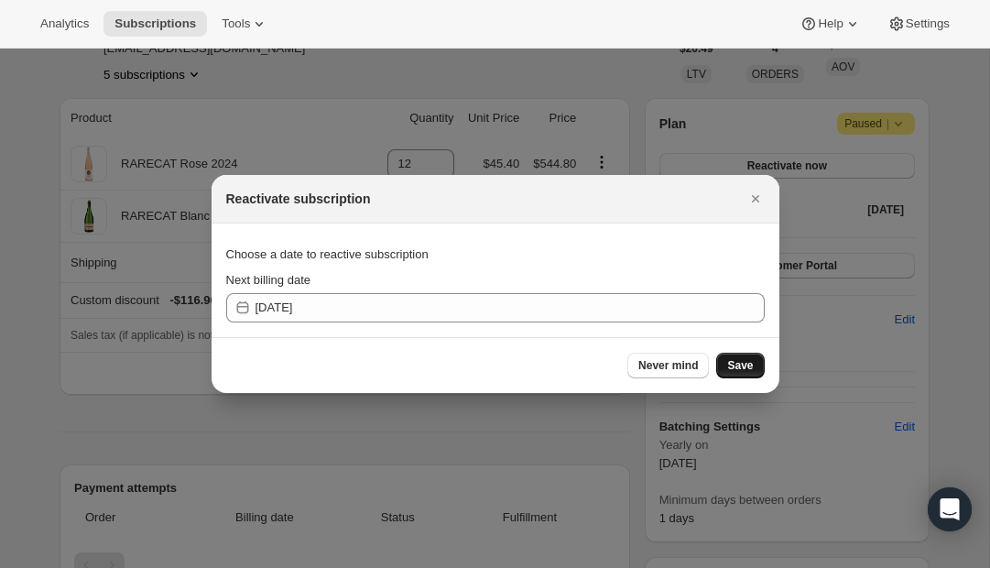
click at [737, 361] on span "Save" at bounding box center [740, 365] width 26 height 15
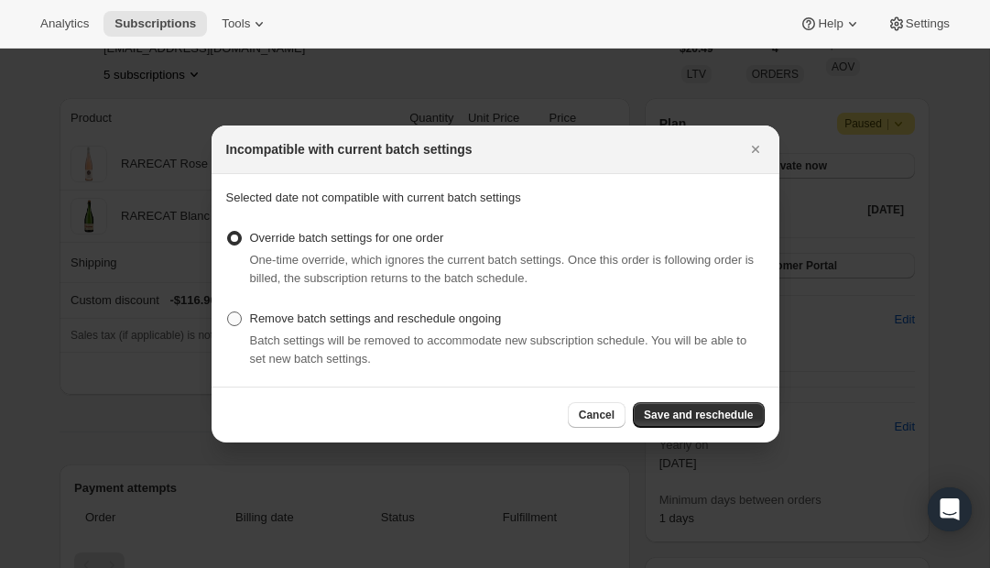
click at [233, 317] on span ":rc3:" at bounding box center [234, 318] width 15 height 15
click at [228, 312] on input "Remove batch settings and reschedule ongoing" at bounding box center [227, 311] width 1 height 1
radio input "true"
click at [698, 416] on span "Save and reschedule" at bounding box center [698, 414] width 109 height 15
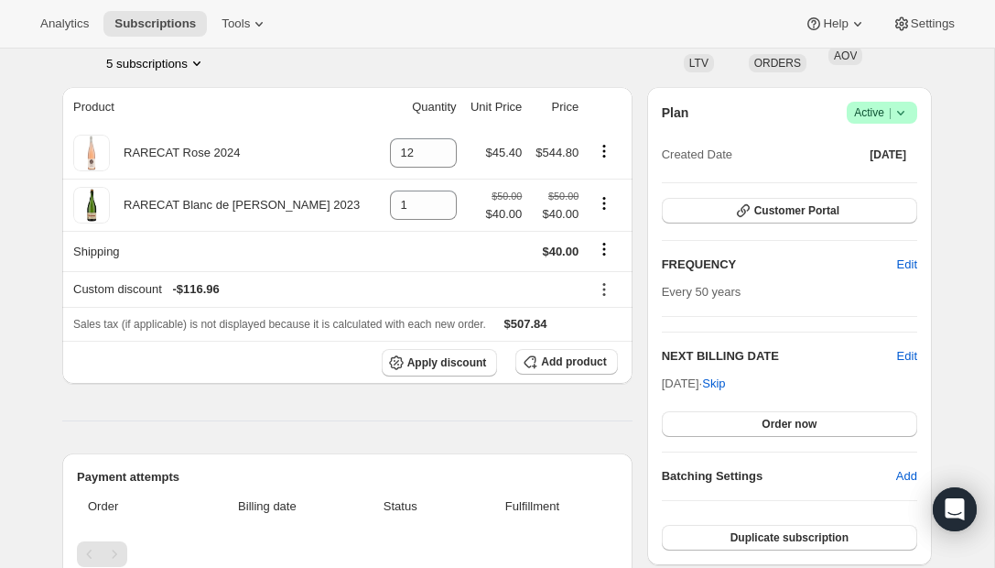
scroll to position [223, 0]
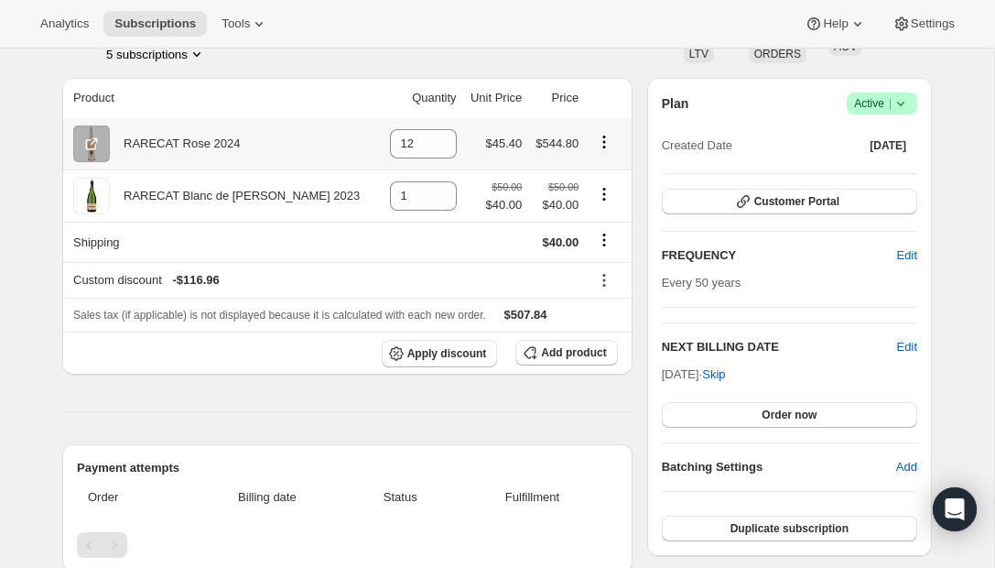
click at [602, 141] on icon "Product actions" at bounding box center [604, 142] width 18 height 18
click at [603, 168] on span "Remove" at bounding box center [603, 177] width 69 height 18
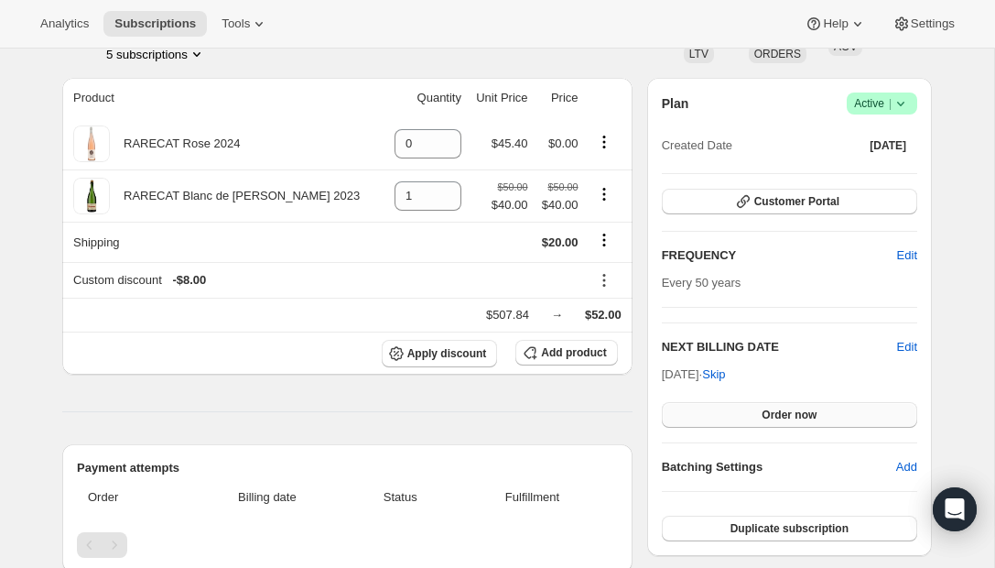
click at [814, 413] on span "Order now" at bounding box center [789, 414] width 55 height 15
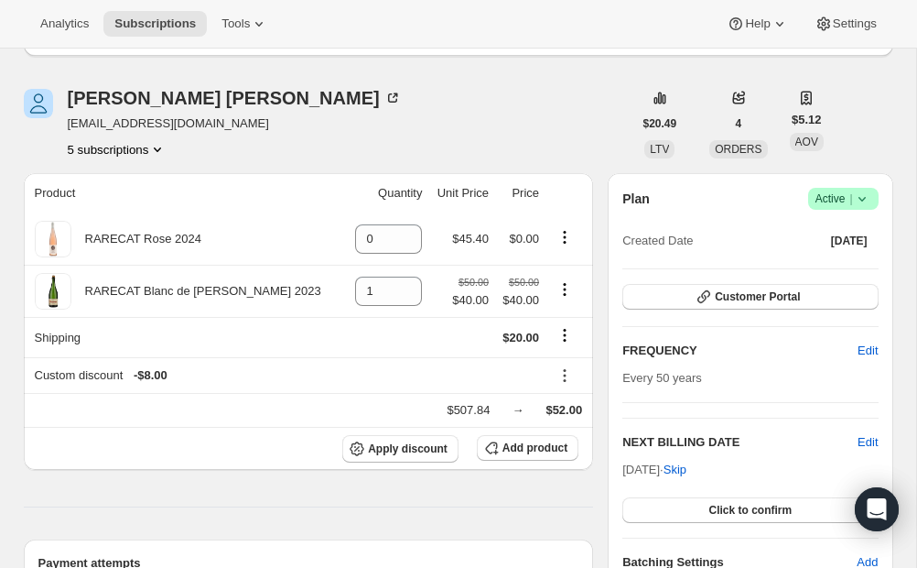
scroll to position [0, 0]
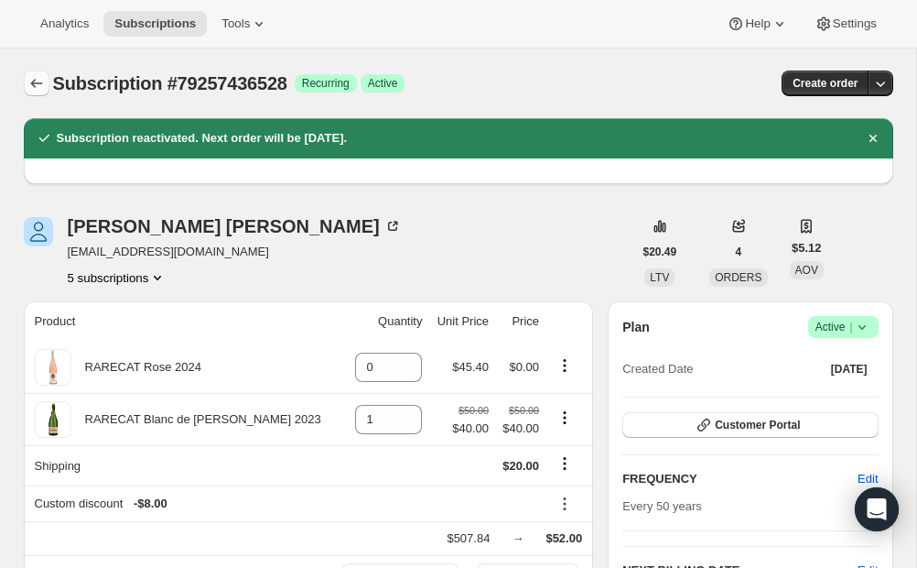
click at [32, 82] on icon "Subscriptions" at bounding box center [36, 83] width 12 height 9
type input "12"
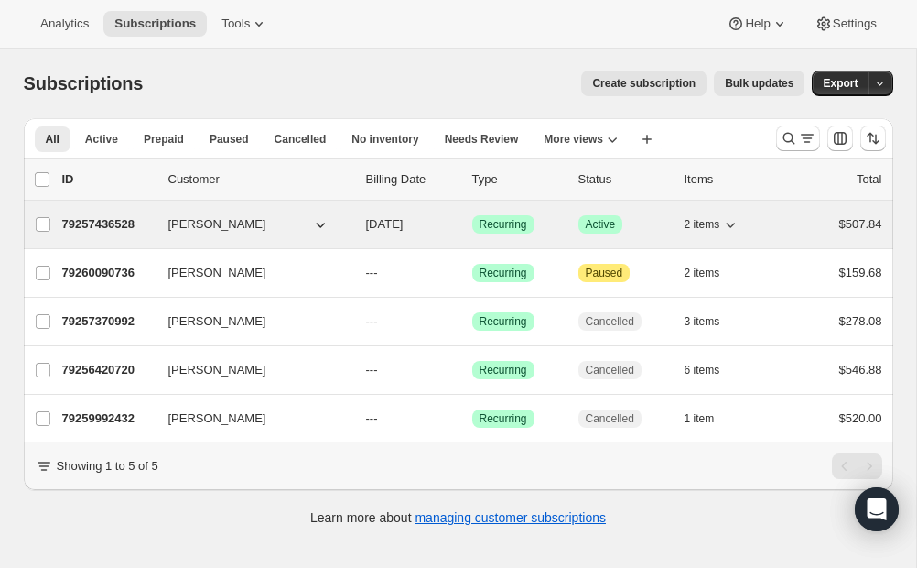
click at [204, 222] on span "[PERSON_NAME]" at bounding box center [217, 224] width 98 height 18
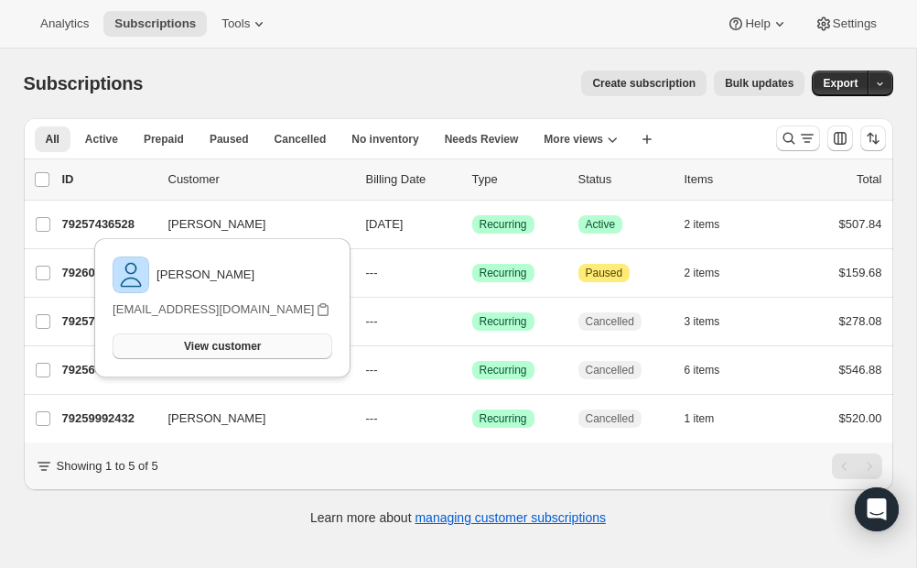
click at [222, 343] on span "View customer" at bounding box center [222, 346] width 77 height 15
